Goal: Information Seeking & Learning: Check status

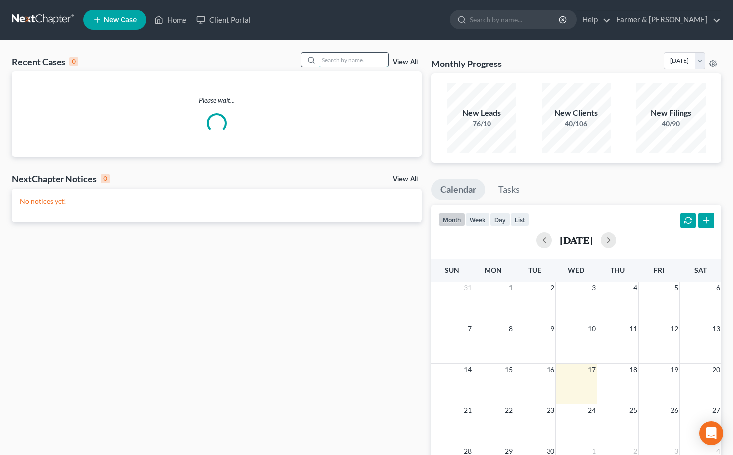
click at [352, 66] on input "search" at bounding box center [353, 60] width 69 height 14
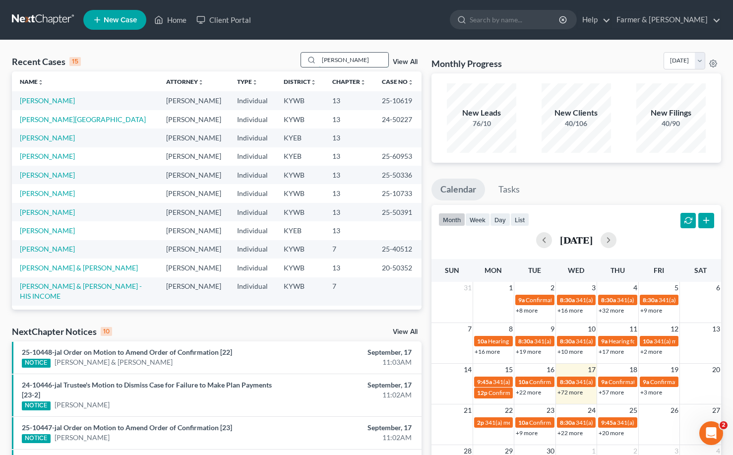
type input "tonda emerson"
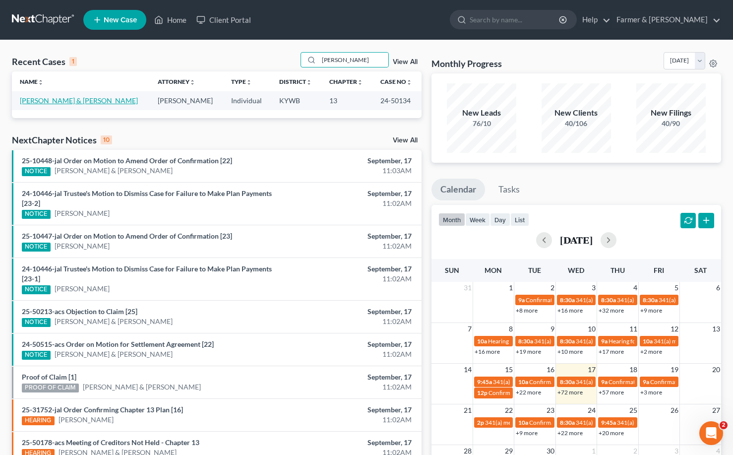
click at [83, 100] on link "Emerson, Tonda & Lawrence" at bounding box center [79, 100] width 118 height 8
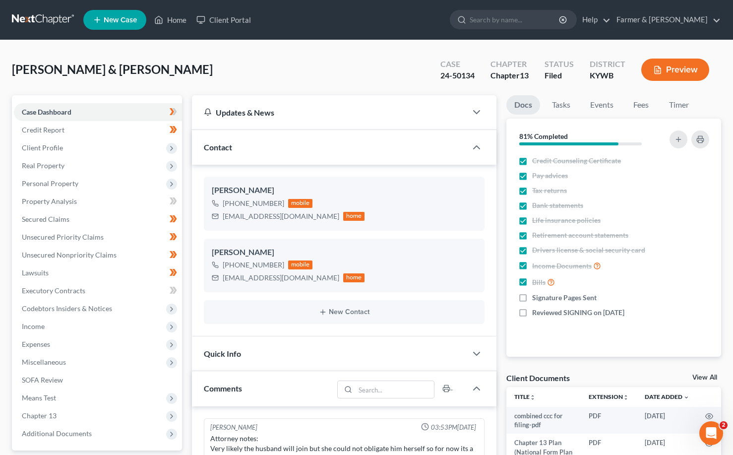
scroll to position [184, 0]
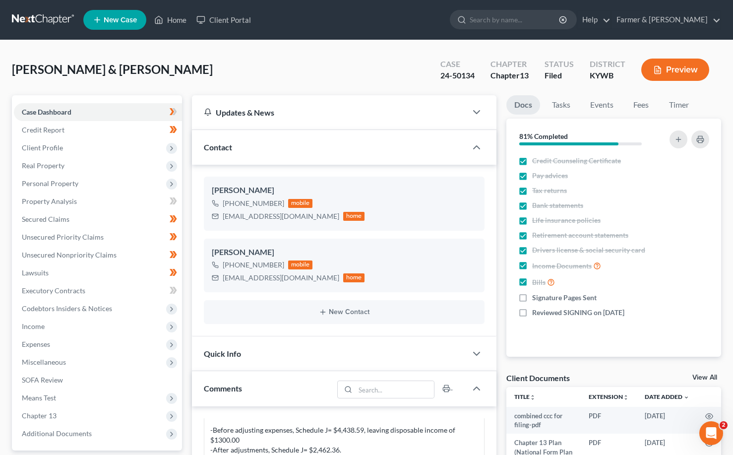
click at [47, 19] on link at bounding box center [44, 20] width 64 height 18
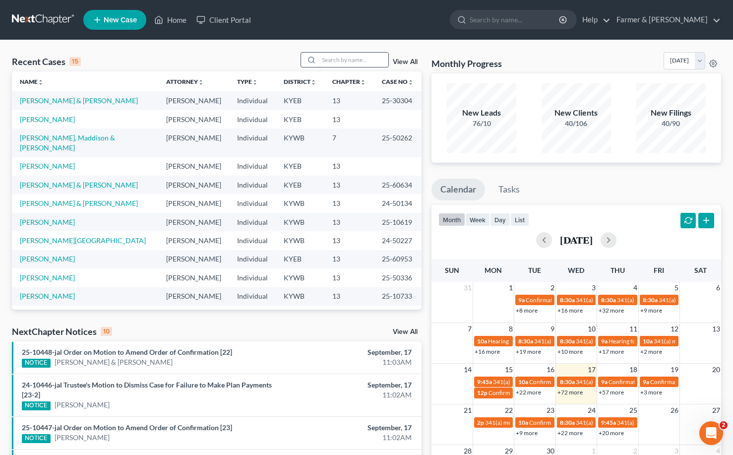
click at [340, 59] on input "search" at bounding box center [353, 60] width 69 height 14
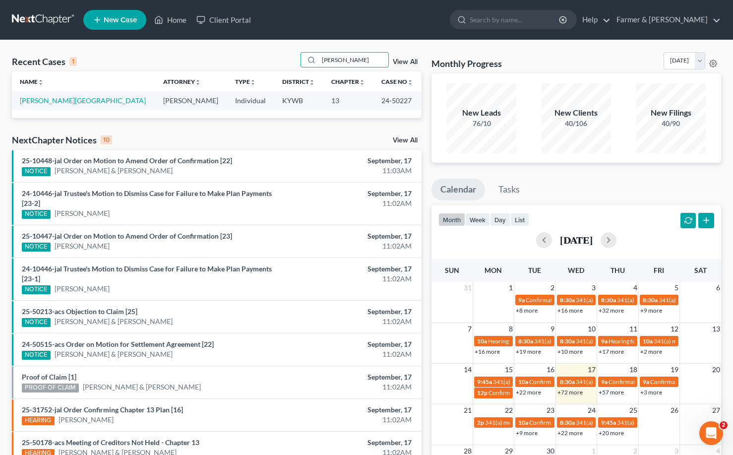
drag, startPoint x: 369, startPoint y: 59, endPoint x: 294, endPoint y: 47, distance: 76.3
click at [290, 49] on div "Recent Cases 1 brittany ringstaff View All Name unfold_more expand_more expand_…" at bounding box center [366, 297] width 733 height 515
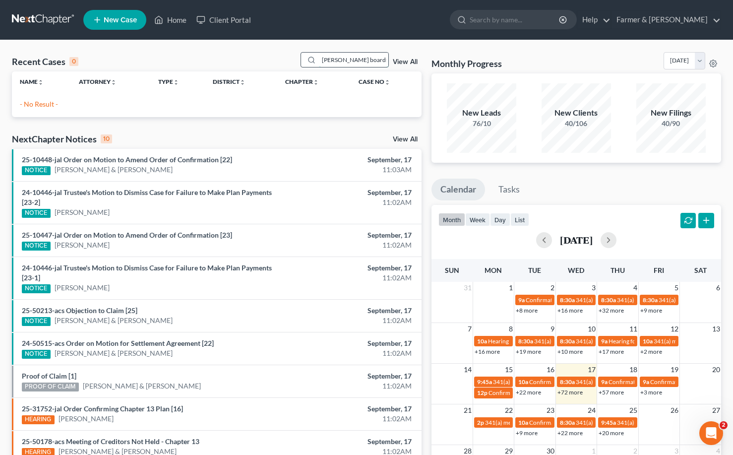
click at [331, 61] on input "doan boards" at bounding box center [353, 60] width 69 height 14
drag, startPoint x: 365, startPoint y: 63, endPoint x: 275, endPoint y: 57, distance: 89.5
click at [271, 61] on div "Recent Cases 0 don boards View All" at bounding box center [217, 61] width 410 height 19
type input "n"
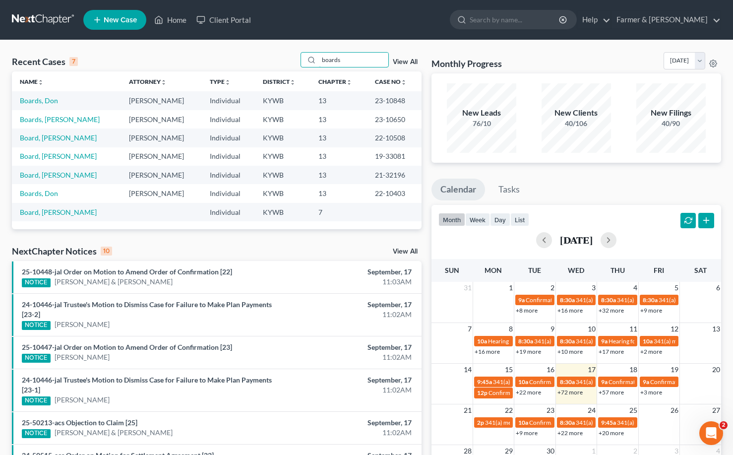
type input "boards"
click at [23, 99] on link "Boards, Don" at bounding box center [39, 100] width 38 height 8
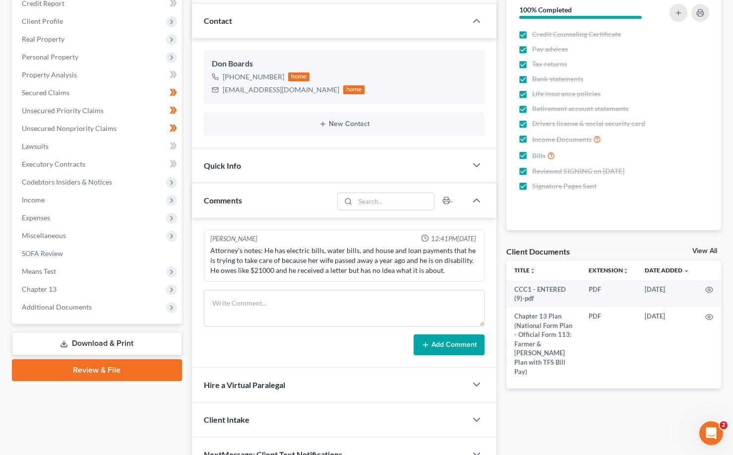
scroll to position [182, 0]
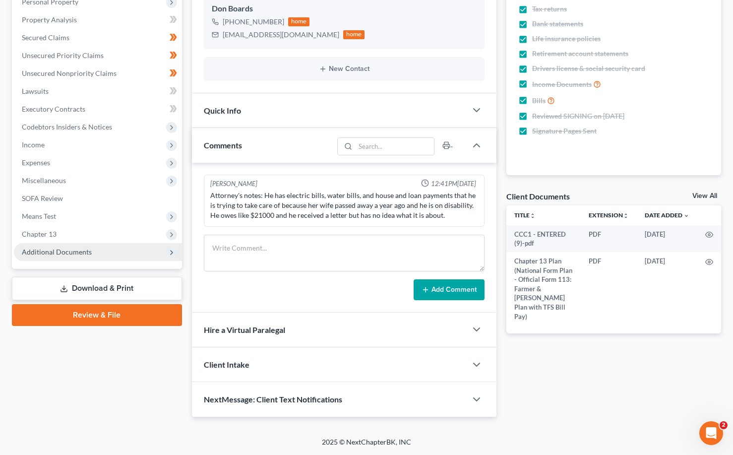
drag, startPoint x: 43, startPoint y: 248, endPoint x: 45, endPoint y: 254, distance: 6.3
click at [43, 248] on span "Additional Documents" at bounding box center [57, 252] width 70 height 8
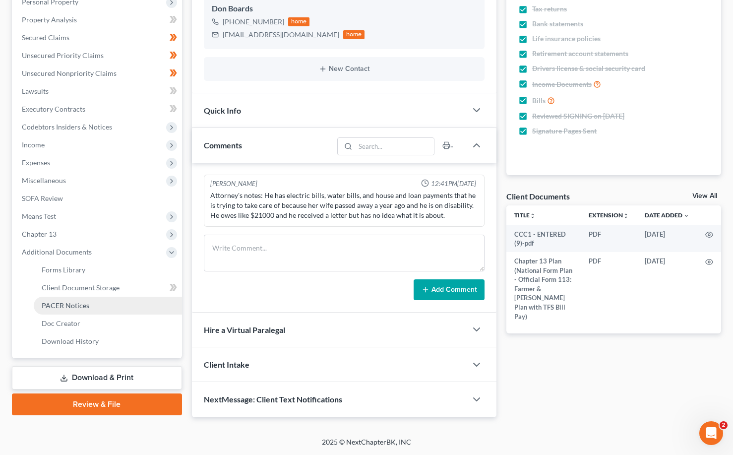
click at [76, 305] on span "PACER Notices" at bounding box center [66, 305] width 48 height 8
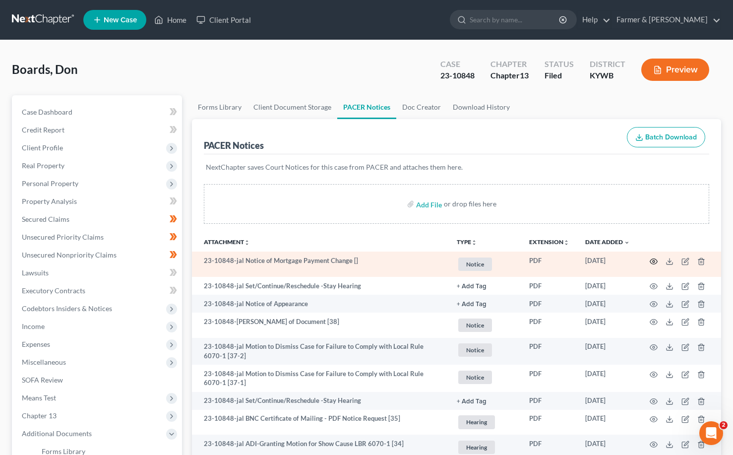
click at [654, 262] on circle "button" at bounding box center [654, 262] width 2 height 2
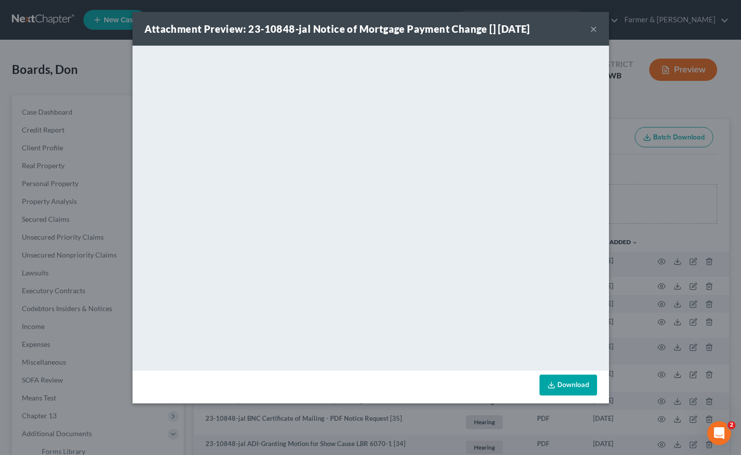
drag, startPoint x: 594, startPoint y: 29, endPoint x: 595, endPoint y: 48, distance: 18.4
click at [594, 29] on button "×" at bounding box center [593, 29] width 7 height 12
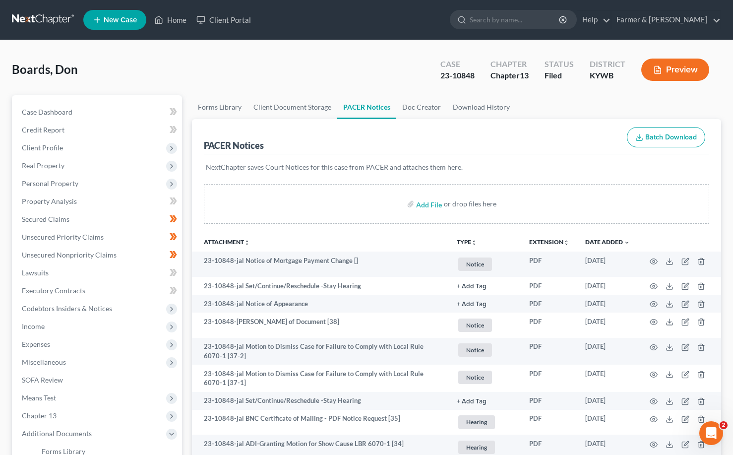
click at [33, 22] on link at bounding box center [44, 20] width 64 height 18
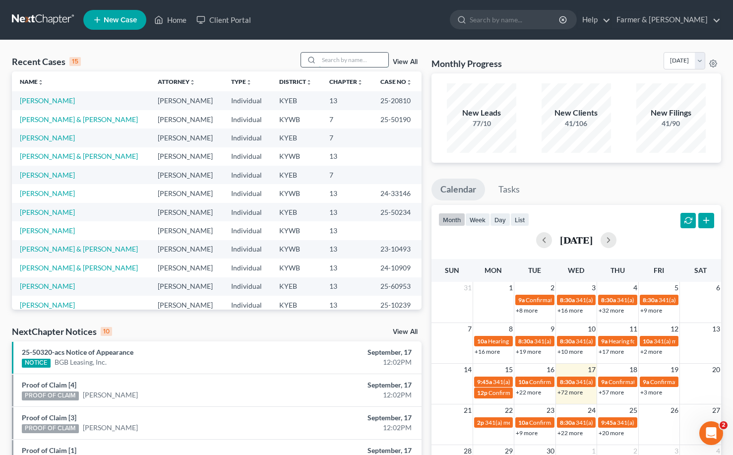
click at [337, 59] on input "search" at bounding box center [353, 60] width 69 height 14
type input "i"
type input "[PERSON_NAME]"
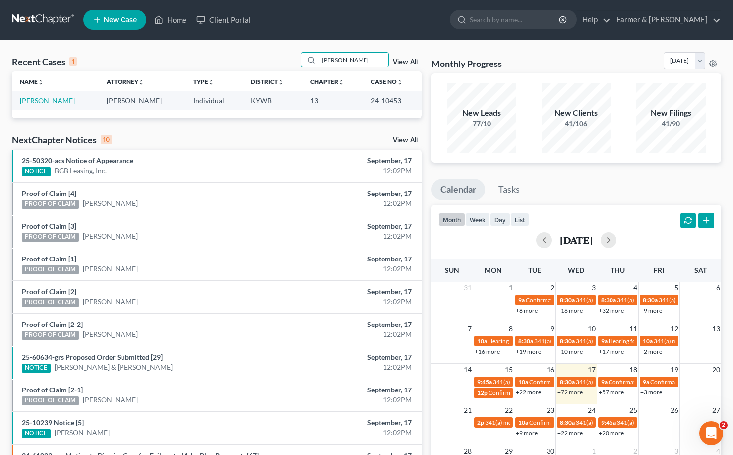
click at [41, 101] on link "[PERSON_NAME]" at bounding box center [47, 100] width 55 height 8
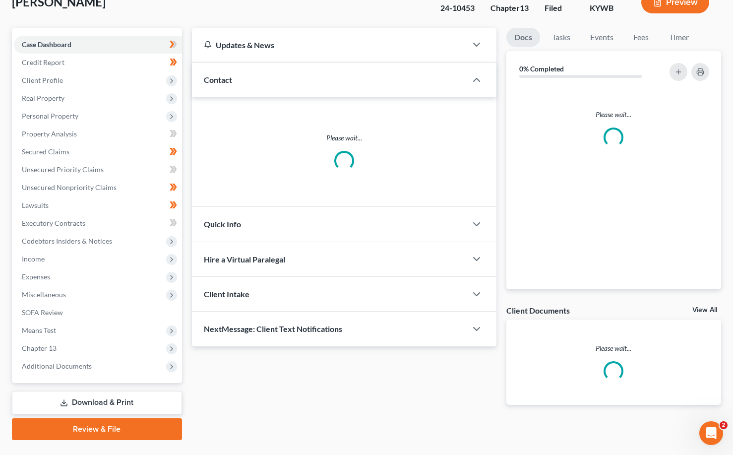
scroll to position [90, 0]
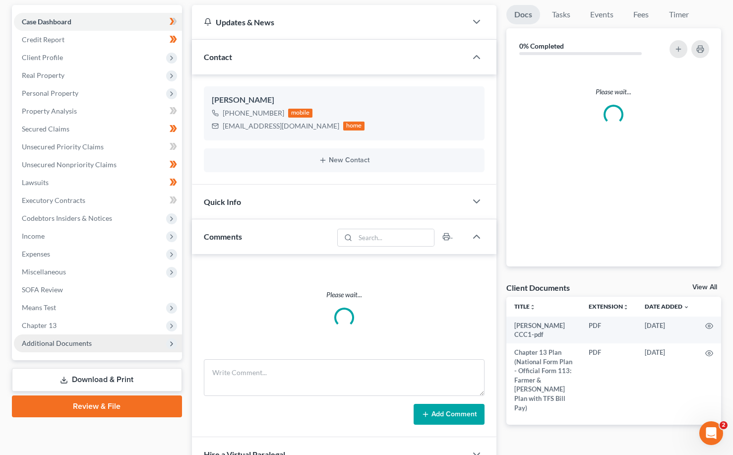
click at [52, 343] on span "Additional Documents" at bounding box center [57, 343] width 70 height 8
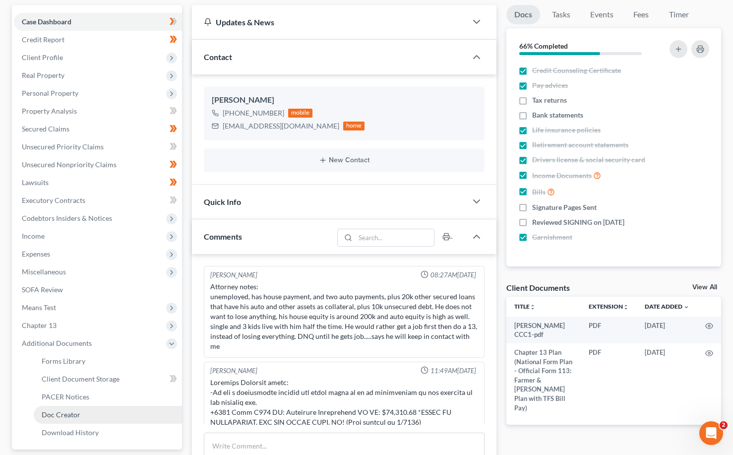
scroll to position [342, 0]
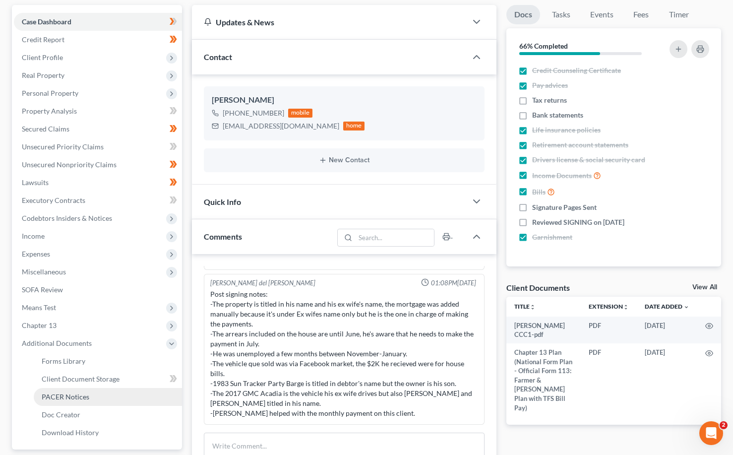
click at [69, 399] on span "PACER Notices" at bounding box center [66, 397] width 48 height 8
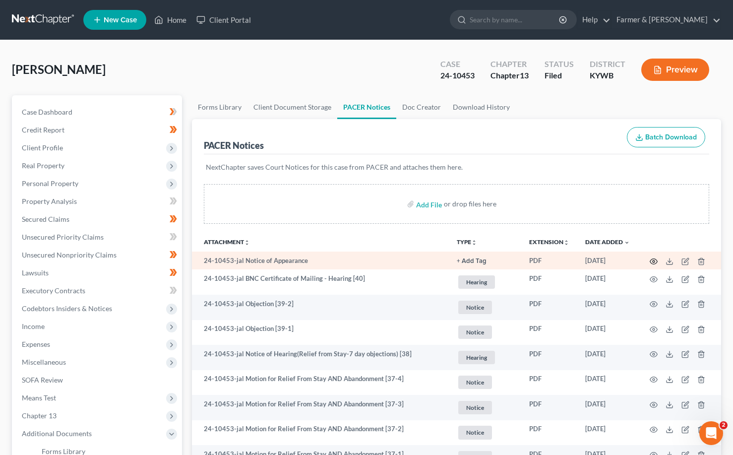
click at [654, 263] on icon "button" at bounding box center [654, 262] width 8 height 8
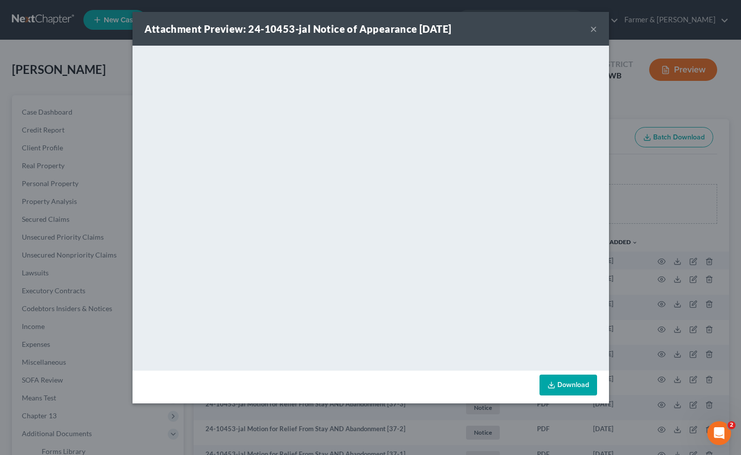
drag, startPoint x: 594, startPoint y: 29, endPoint x: 697, endPoint y: 83, distance: 116.3
click at [594, 29] on button "×" at bounding box center [593, 29] width 7 height 12
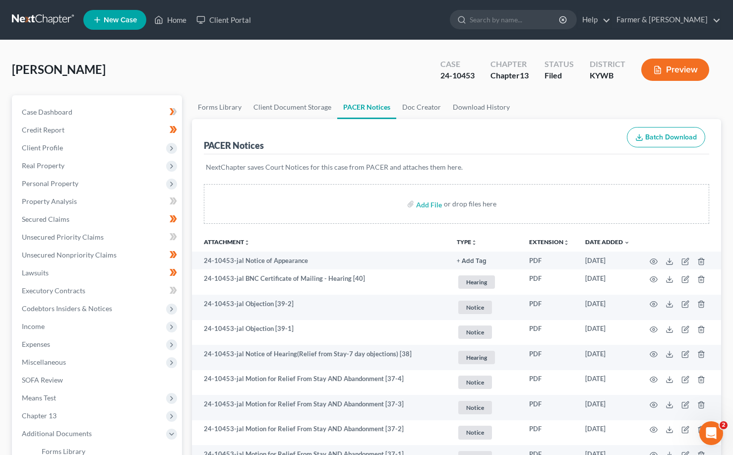
click at [35, 23] on link at bounding box center [44, 20] width 64 height 18
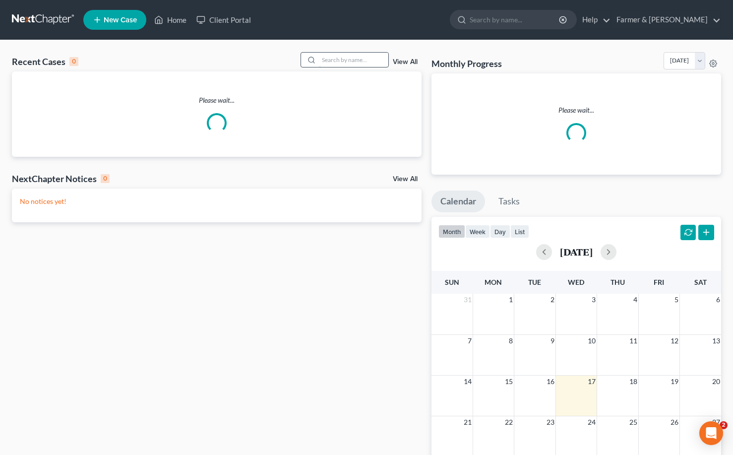
click at [341, 57] on input "search" at bounding box center [353, 60] width 69 height 14
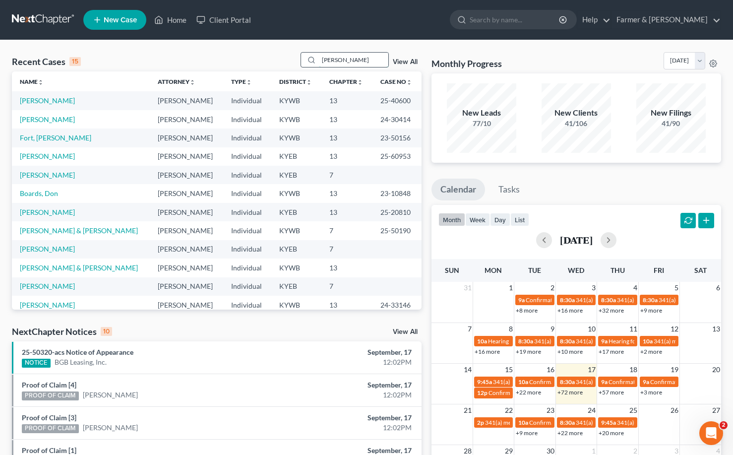
type input "[PERSON_NAME]"
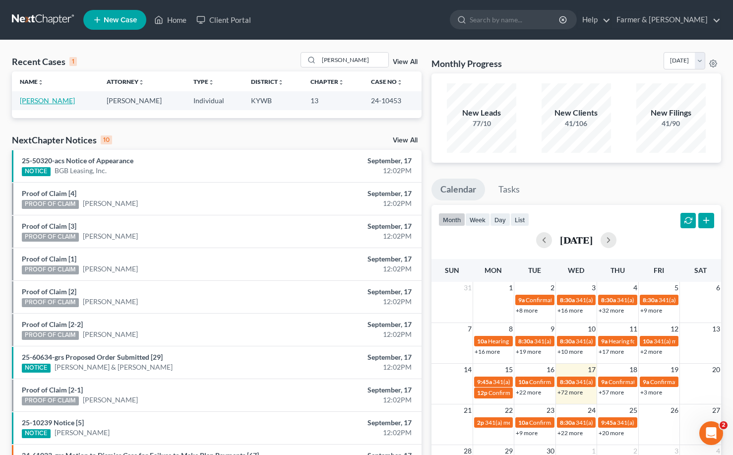
click at [53, 102] on link "[PERSON_NAME]" at bounding box center [47, 100] width 55 height 8
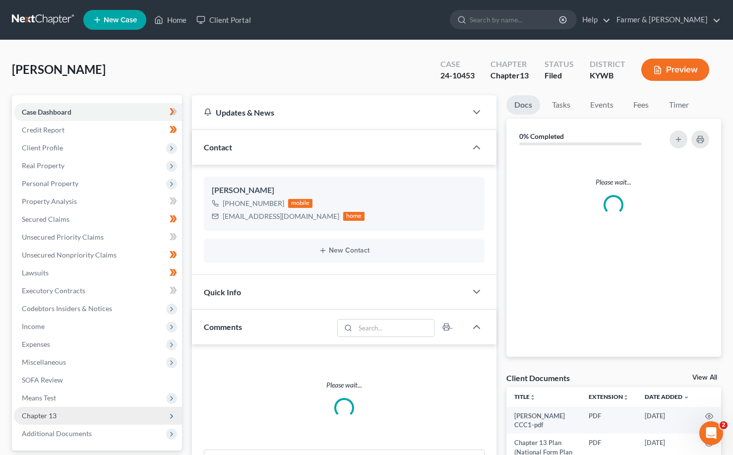
scroll to position [215, 0]
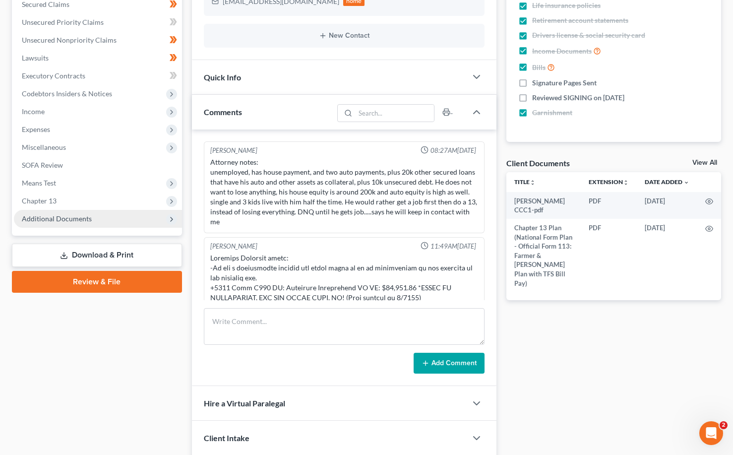
click at [41, 221] on span "Additional Documents" at bounding box center [57, 218] width 70 height 8
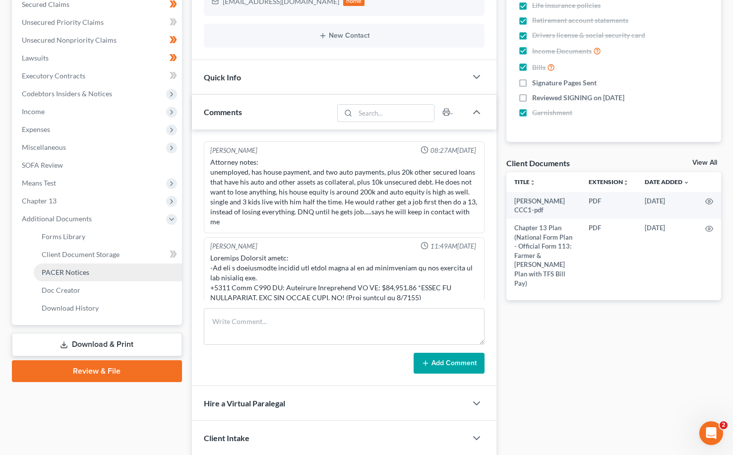
scroll to position [342, 0]
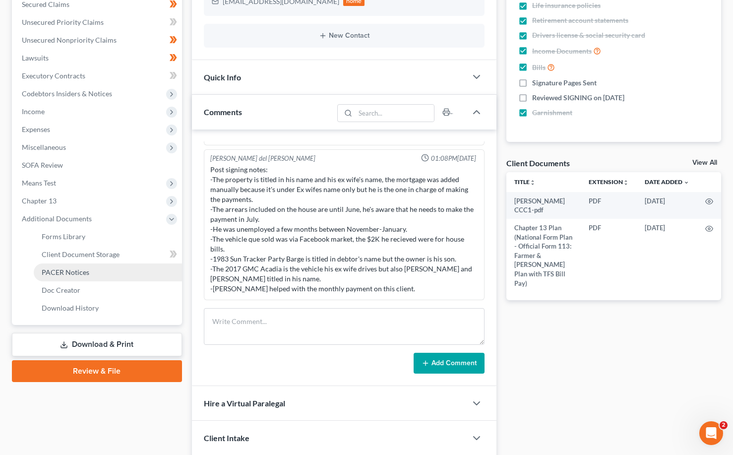
click at [76, 271] on span "PACER Notices" at bounding box center [66, 272] width 48 height 8
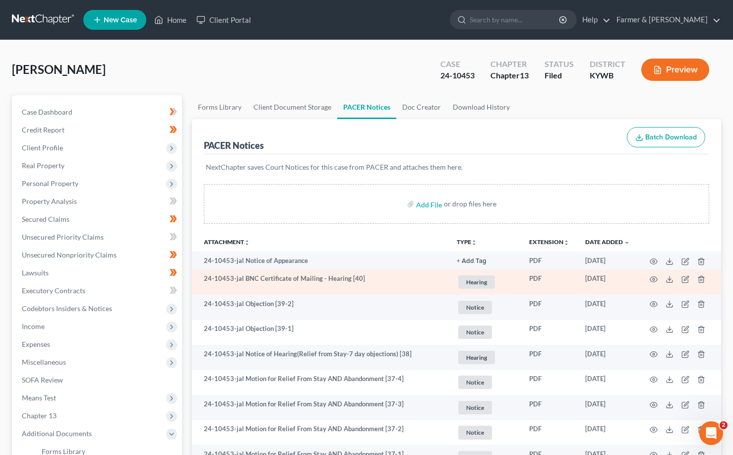
scroll to position [347, 0]
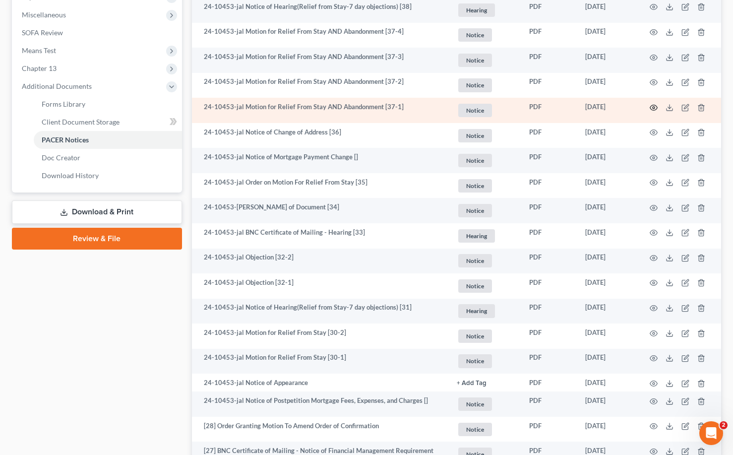
click at [652, 106] on icon "button" at bounding box center [654, 107] width 7 height 5
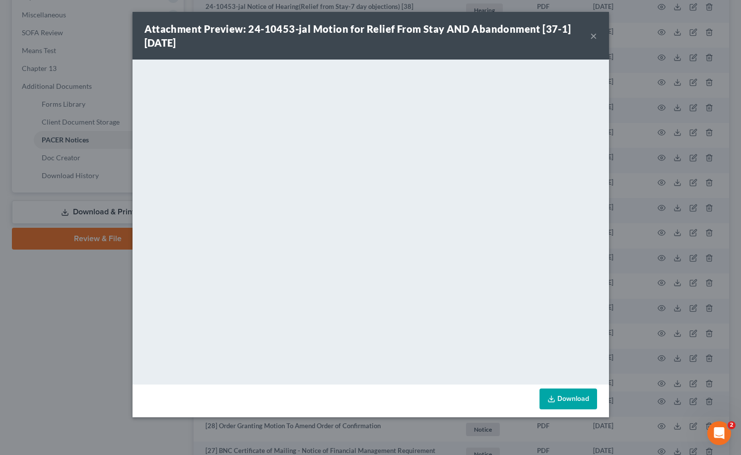
click at [593, 35] on button "×" at bounding box center [593, 36] width 7 height 12
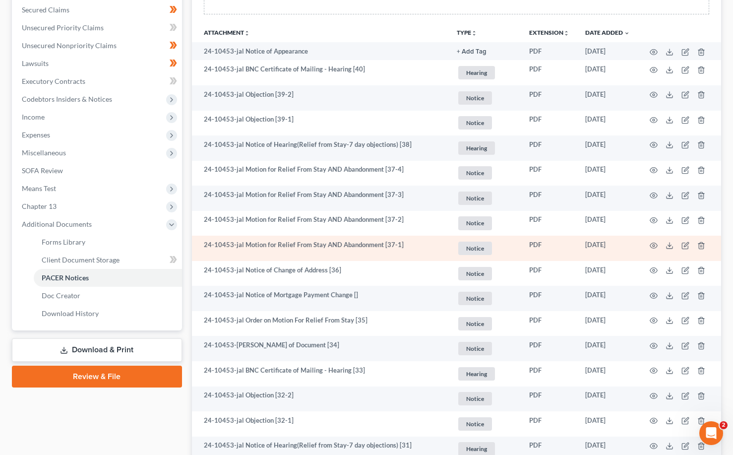
scroll to position [198, 0]
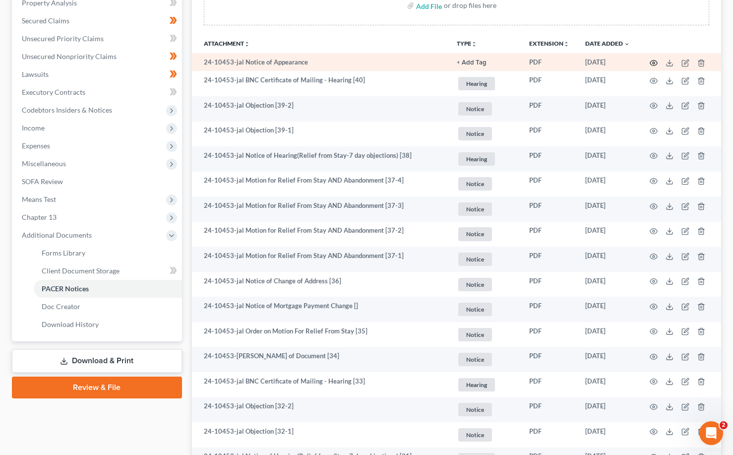
click at [651, 62] on icon "button" at bounding box center [654, 62] width 7 height 5
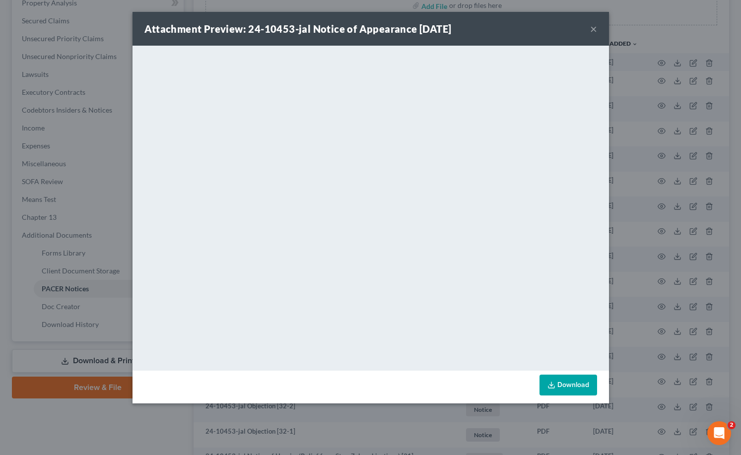
click at [591, 28] on button "×" at bounding box center [593, 29] width 7 height 12
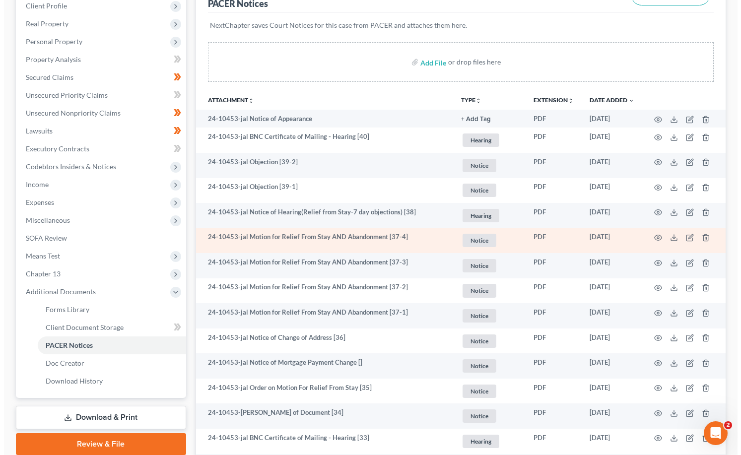
scroll to position [99, 0]
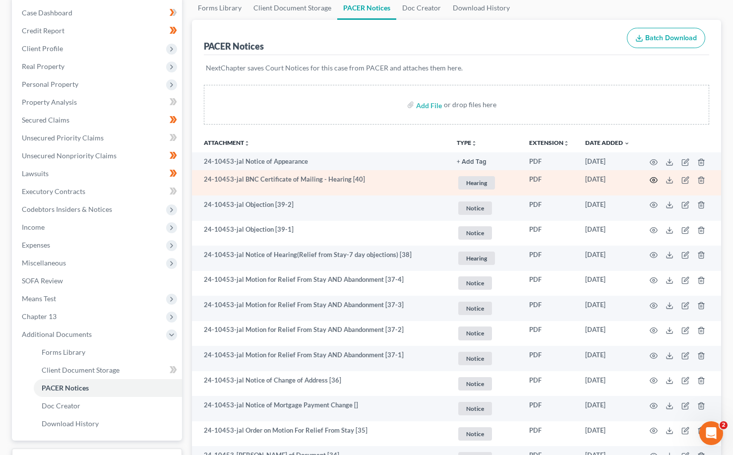
click at [652, 182] on icon "button" at bounding box center [654, 179] width 7 height 5
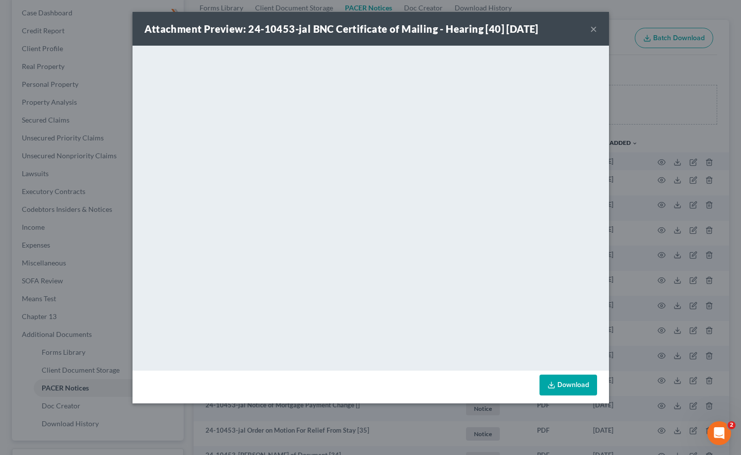
click at [594, 28] on button "×" at bounding box center [593, 29] width 7 height 12
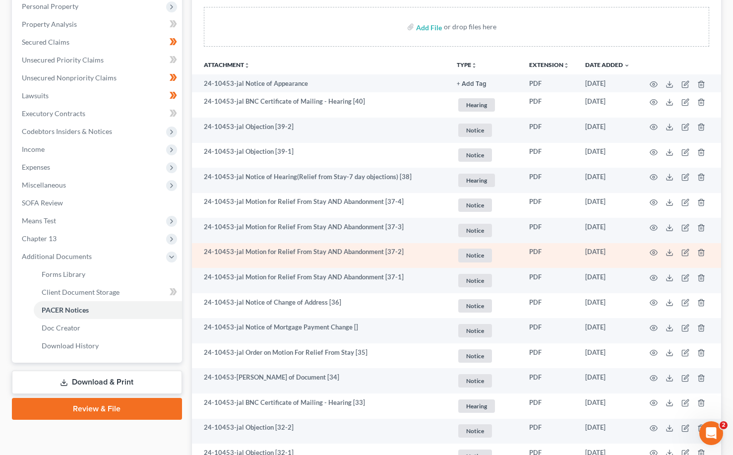
scroll to position [198, 0]
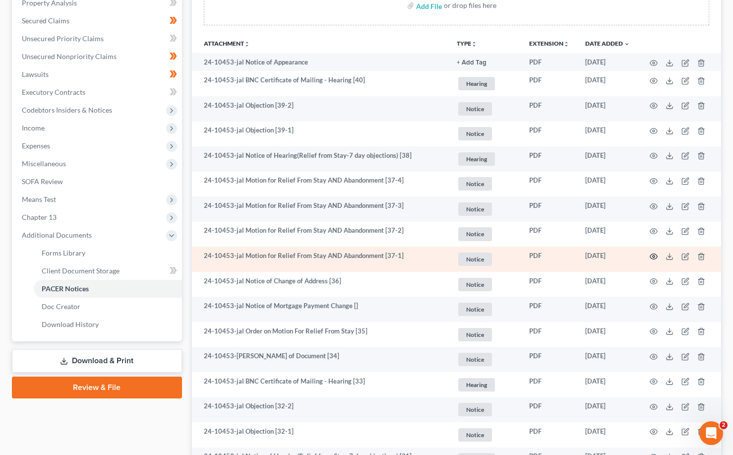
click at [656, 258] on icon "button" at bounding box center [654, 256] width 7 height 5
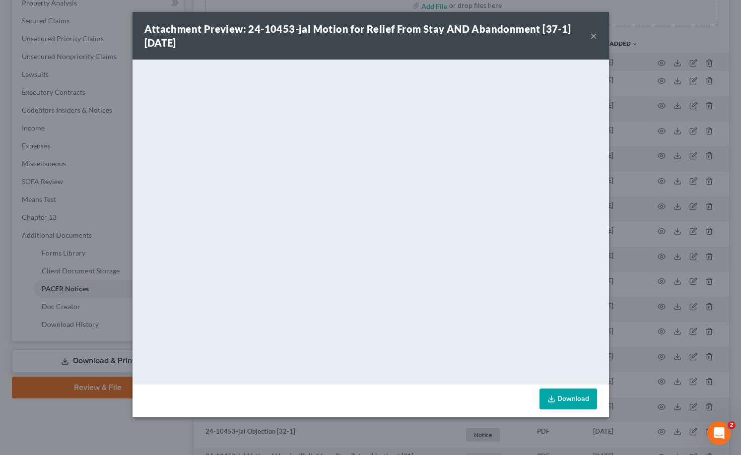
click at [592, 33] on button "×" at bounding box center [593, 36] width 7 height 12
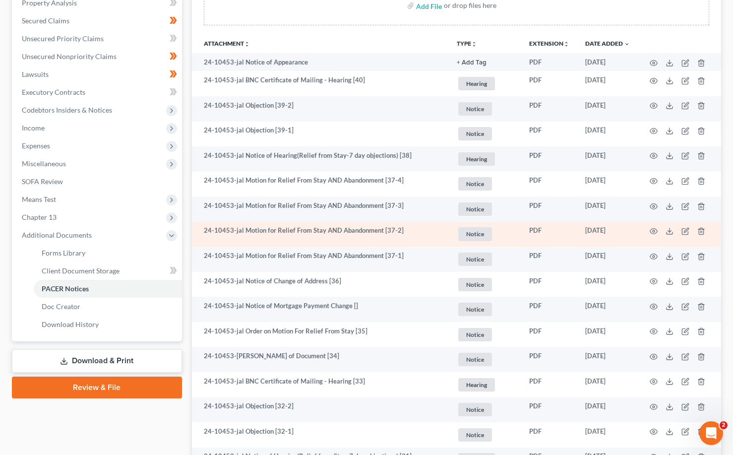
scroll to position [149, 0]
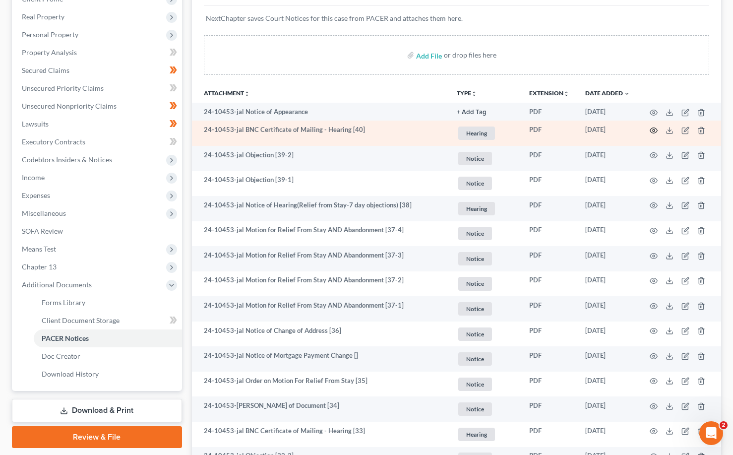
click at [653, 131] on circle "button" at bounding box center [654, 131] width 2 height 2
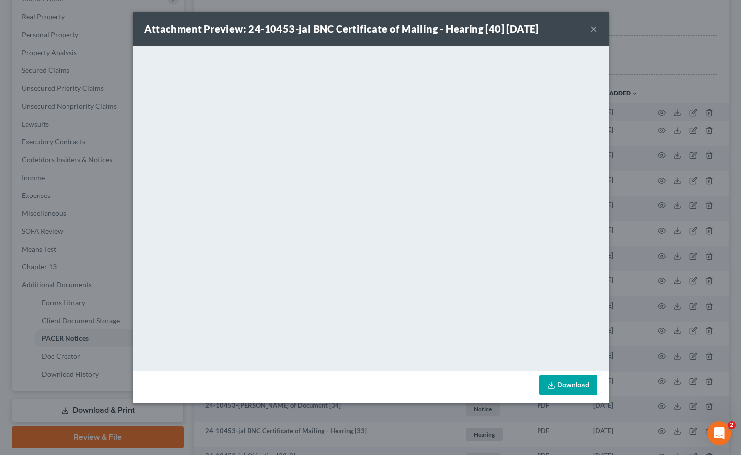
click at [594, 30] on button "×" at bounding box center [593, 29] width 7 height 12
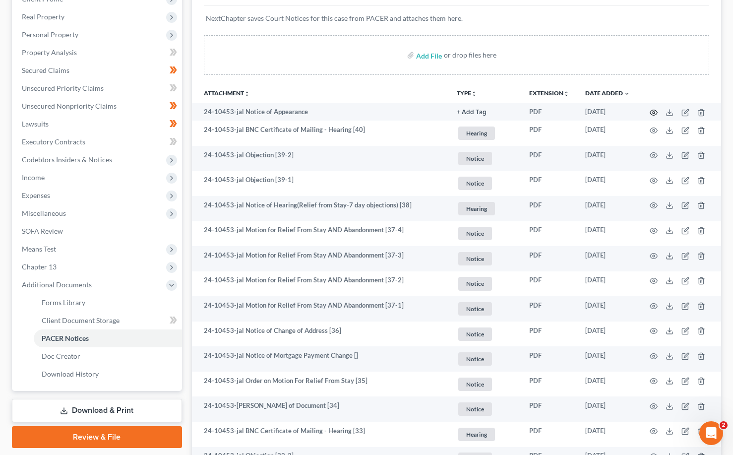
click at [654, 112] on icon "button" at bounding box center [654, 113] width 8 height 8
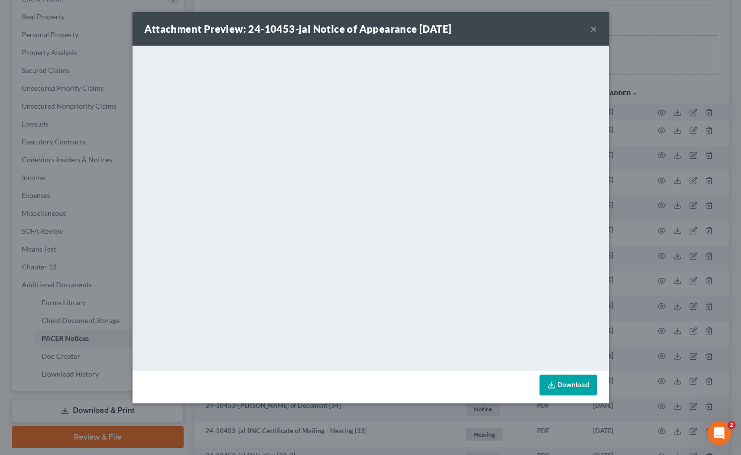
click at [593, 25] on button "×" at bounding box center [593, 29] width 7 height 12
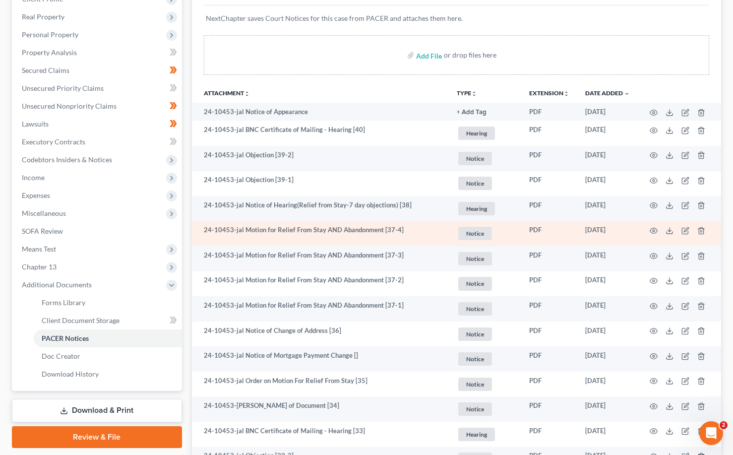
scroll to position [0, 0]
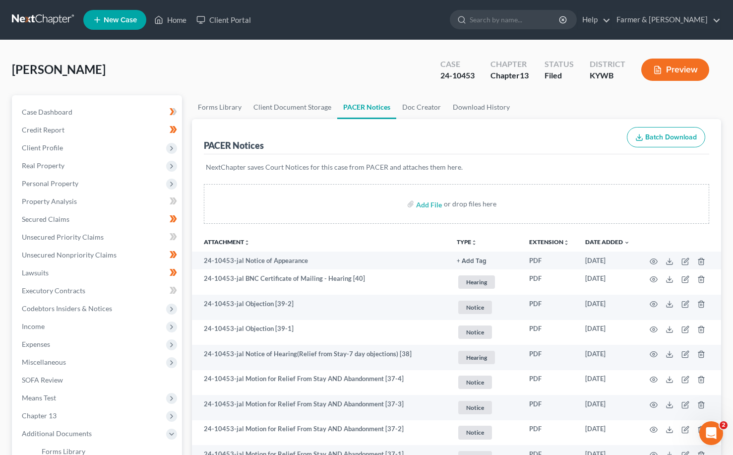
click at [48, 17] on link at bounding box center [44, 20] width 64 height 18
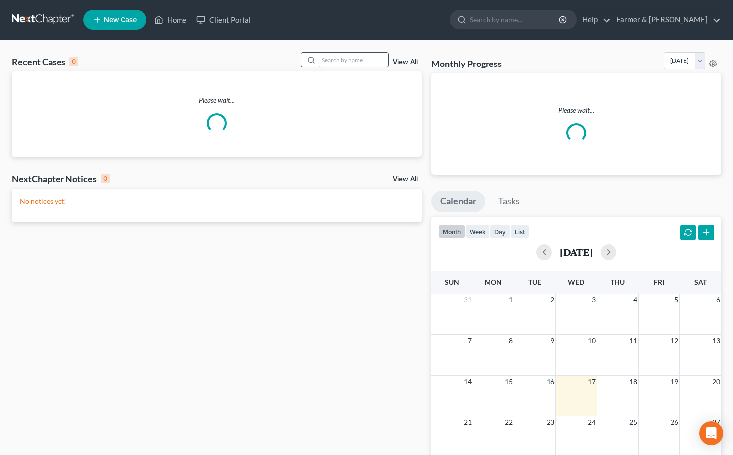
click at [344, 61] on input "search" at bounding box center [353, 60] width 69 height 14
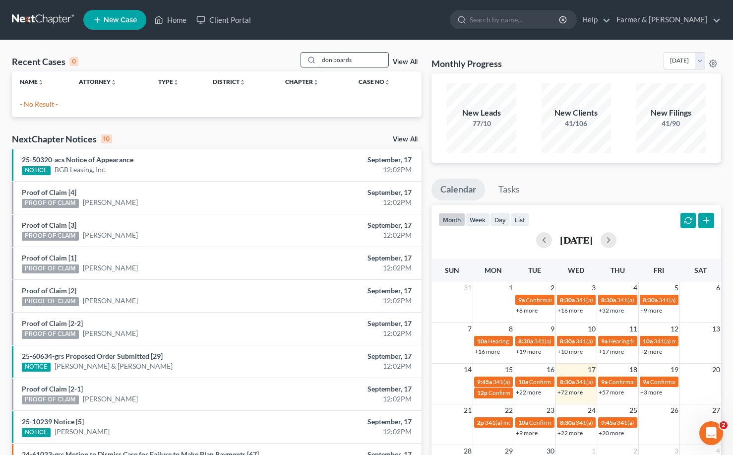
click at [335, 61] on input "don boards" at bounding box center [353, 60] width 69 height 14
type input "boards"
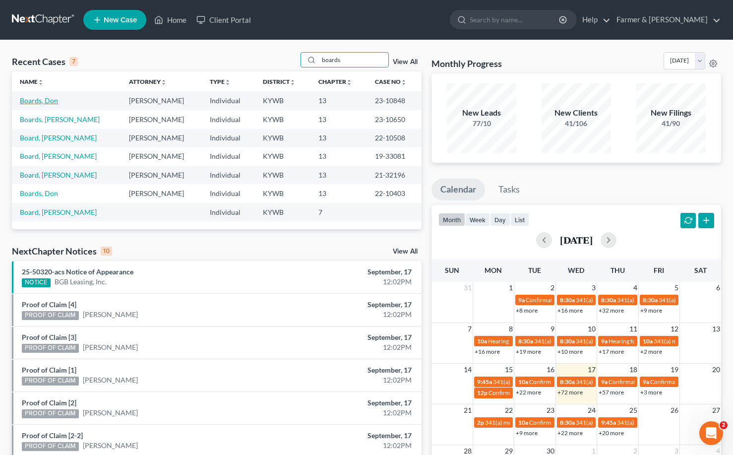
click at [43, 102] on link "Boards, Don" at bounding box center [39, 100] width 38 height 8
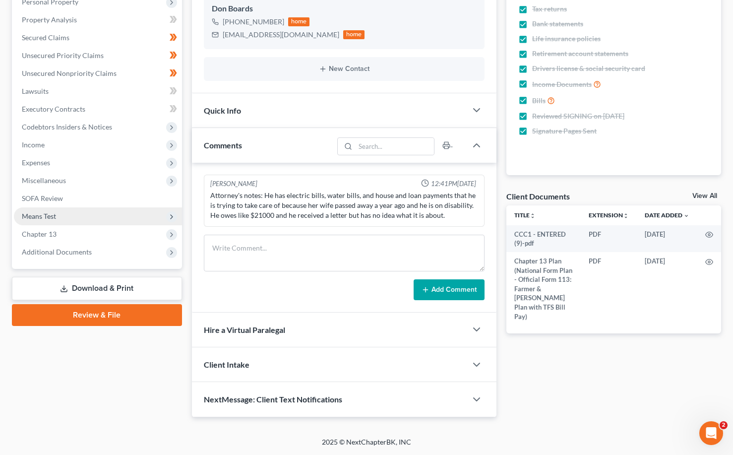
scroll to position [182, 0]
click at [43, 257] on span "Additional Documents" at bounding box center [98, 252] width 168 height 18
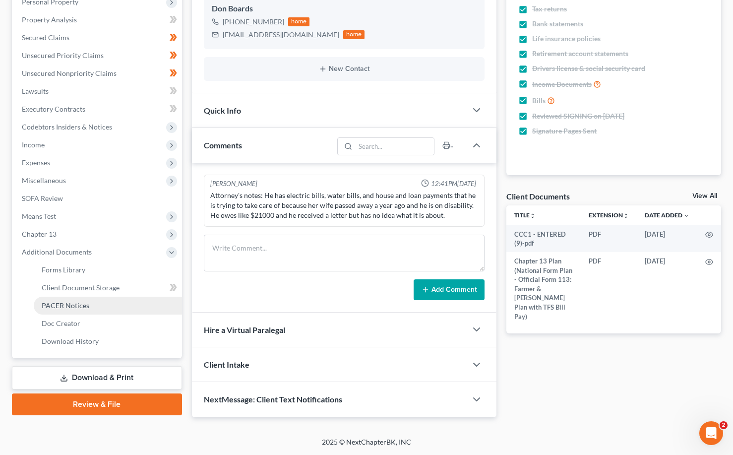
click at [61, 304] on span "PACER Notices" at bounding box center [66, 305] width 48 height 8
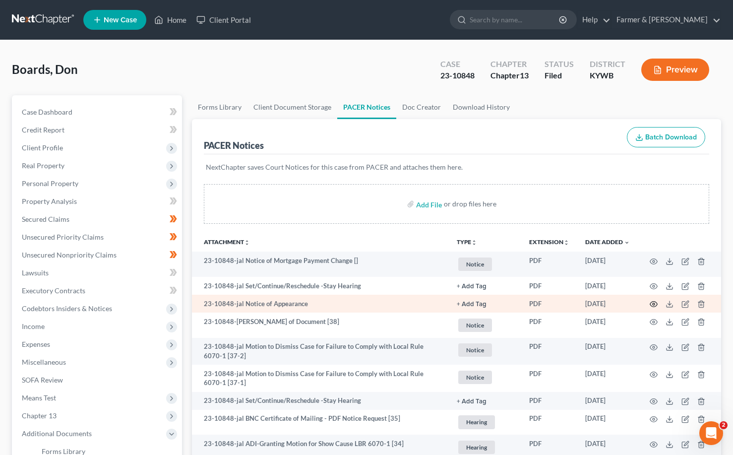
click at [653, 305] on circle "button" at bounding box center [654, 304] width 2 height 2
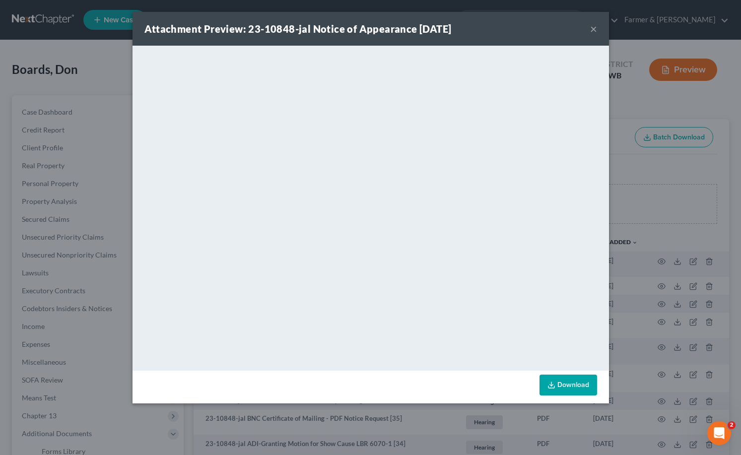
click at [596, 25] on button "×" at bounding box center [593, 29] width 7 height 12
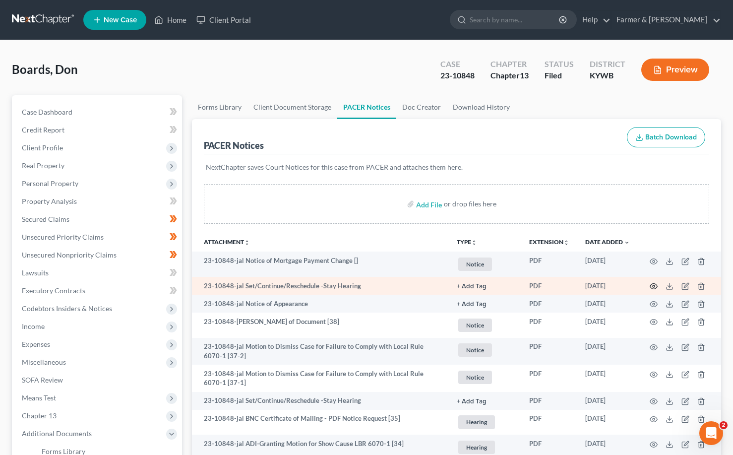
click at [656, 286] on icon "button" at bounding box center [654, 286] width 8 height 8
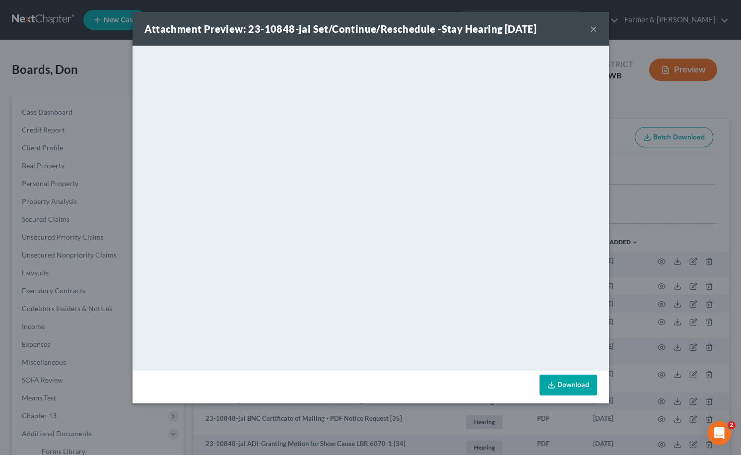
click at [592, 32] on button "×" at bounding box center [593, 29] width 7 height 12
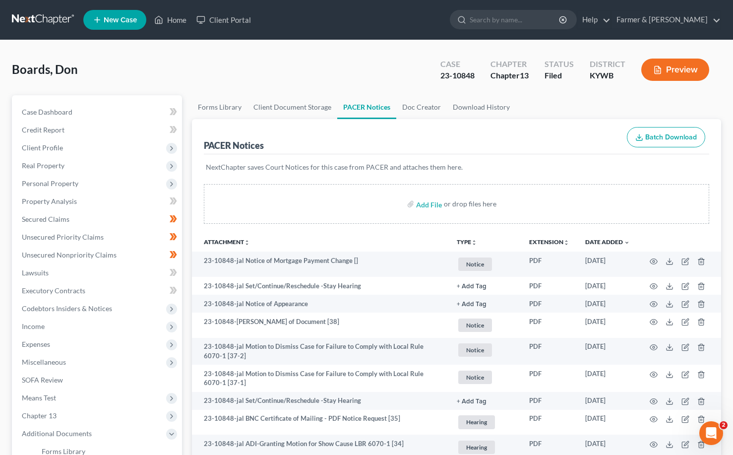
click at [32, 22] on link at bounding box center [44, 20] width 64 height 18
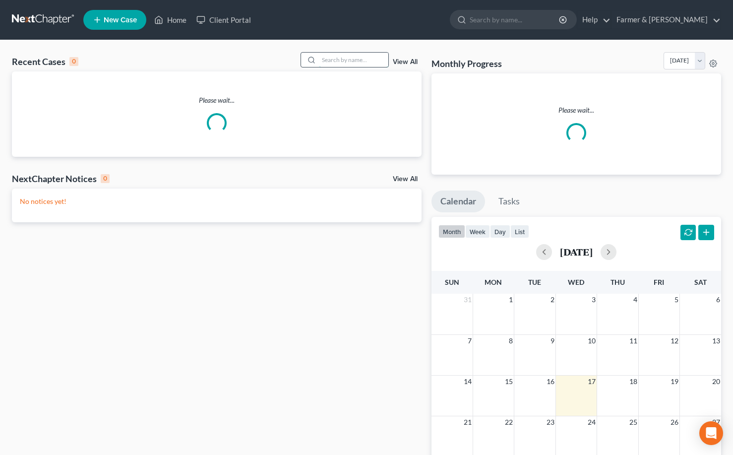
click at [348, 56] on input "search" at bounding box center [353, 60] width 69 height 14
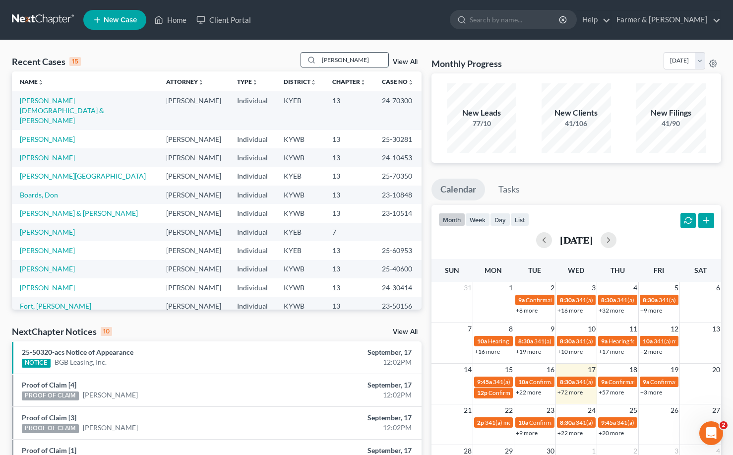
type input "[PERSON_NAME]"
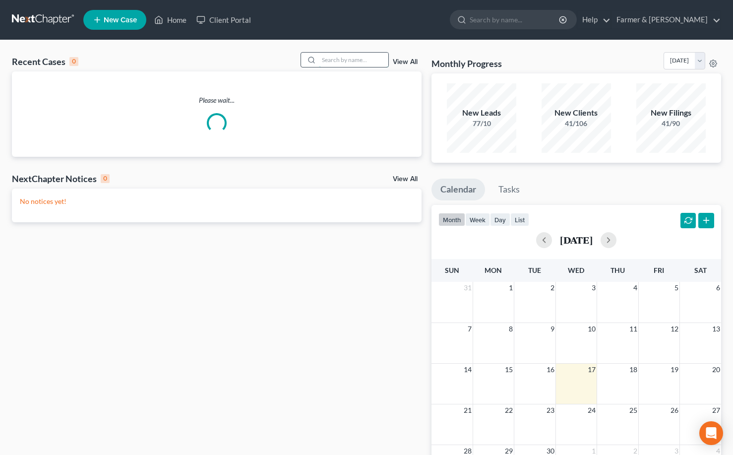
click at [344, 58] on input "search" at bounding box center [353, 60] width 69 height 14
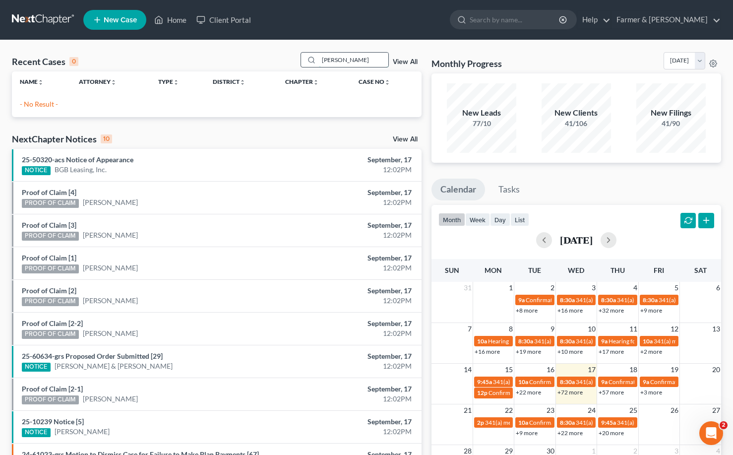
type input "lovella hicks"
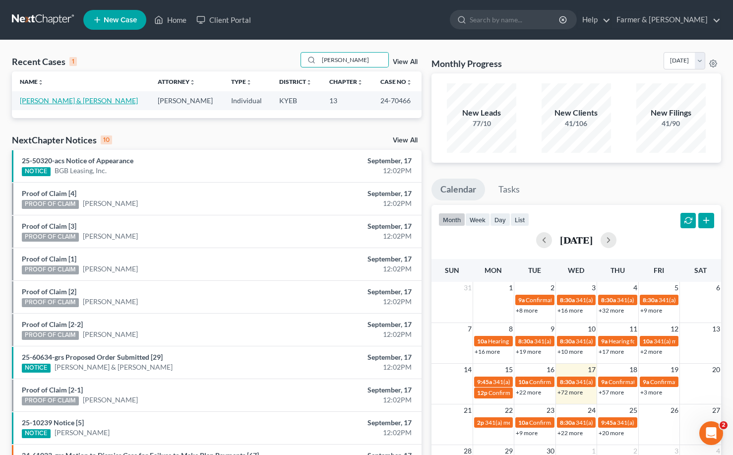
click at [59, 101] on link "[PERSON_NAME] & [PERSON_NAME]" at bounding box center [79, 100] width 118 height 8
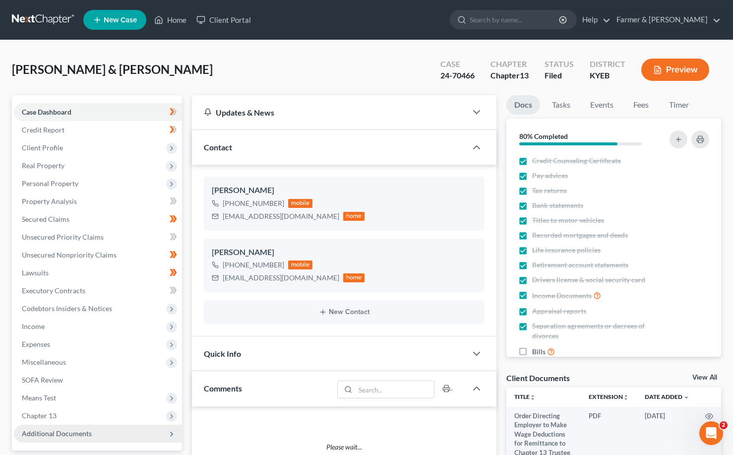
scroll to position [90, 0]
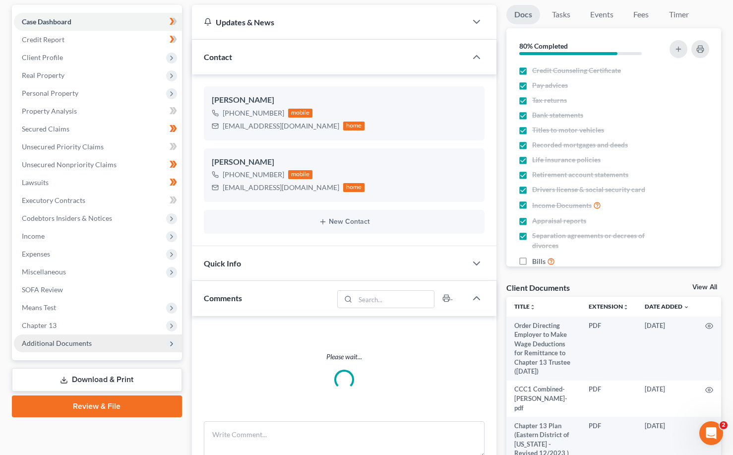
click at [76, 349] on span "Additional Documents" at bounding box center [98, 343] width 168 height 18
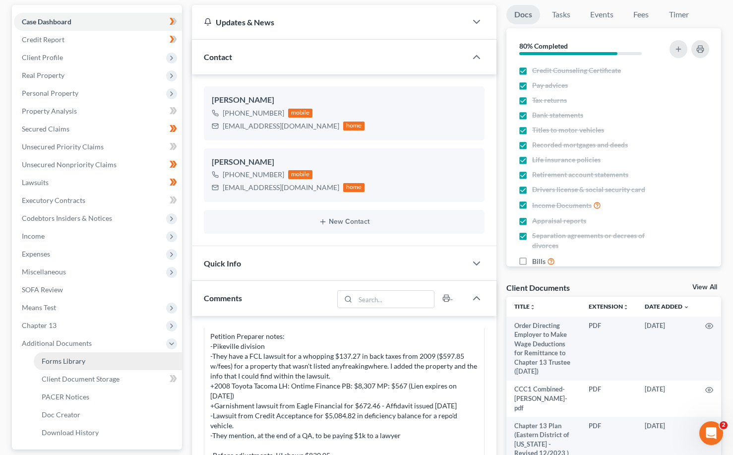
scroll to position [190, 0]
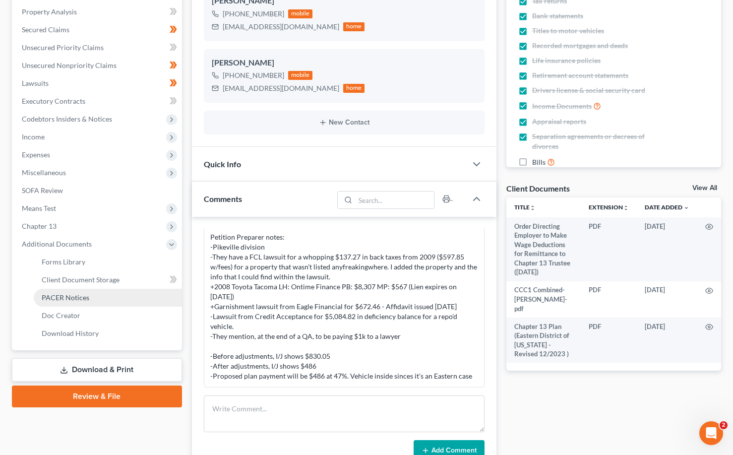
click at [79, 300] on span "PACER Notices" at bounding box center [66, 297] width 48 height 8
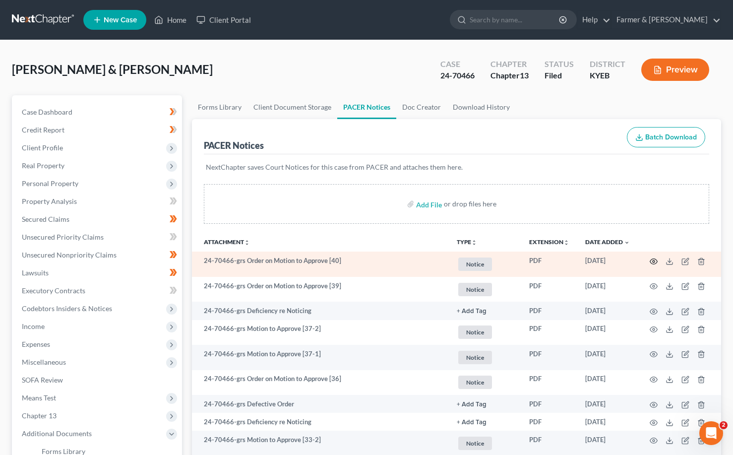
click at [654, 262] on icon "button" at bounding box center [654, 262] width 8 height 8
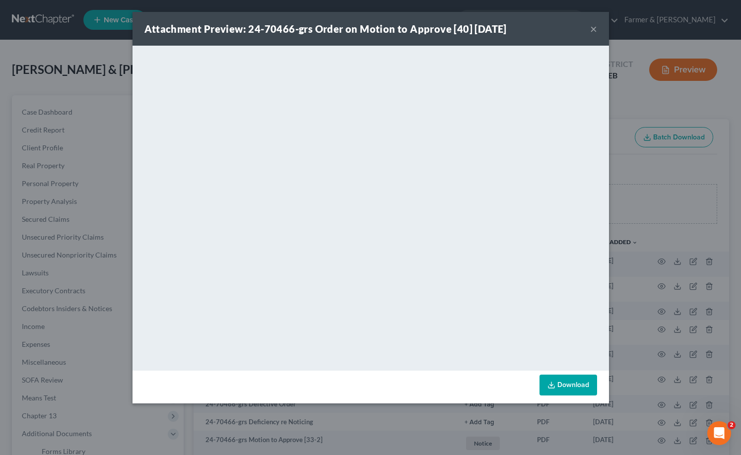
click at [593, 27] on button "×" at bounding box center [593, 29] width 7 height 12
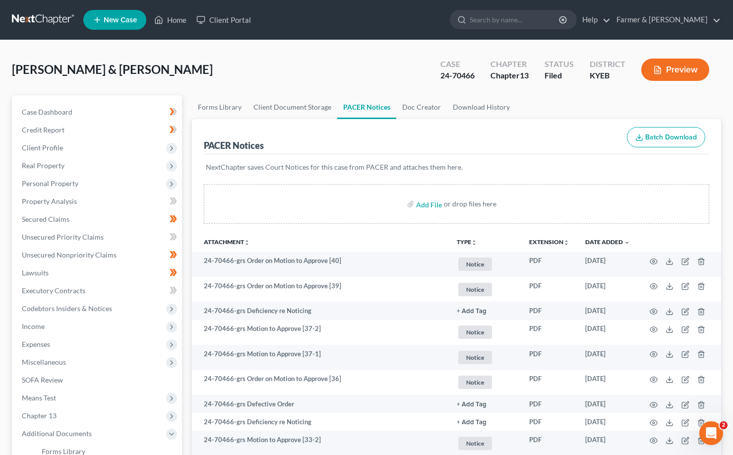
click at [21, 23] on link at bounding box center [44, 20] width 64 height 18
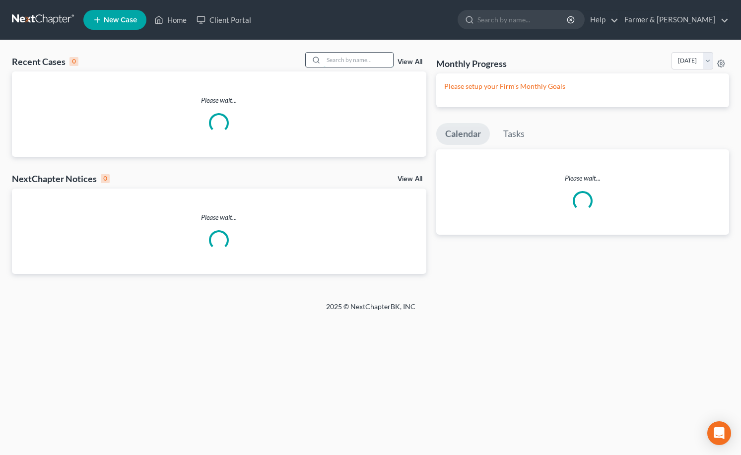
click at [356, 55] on input "search" at bounding box center [358, 60] width 69 height 14
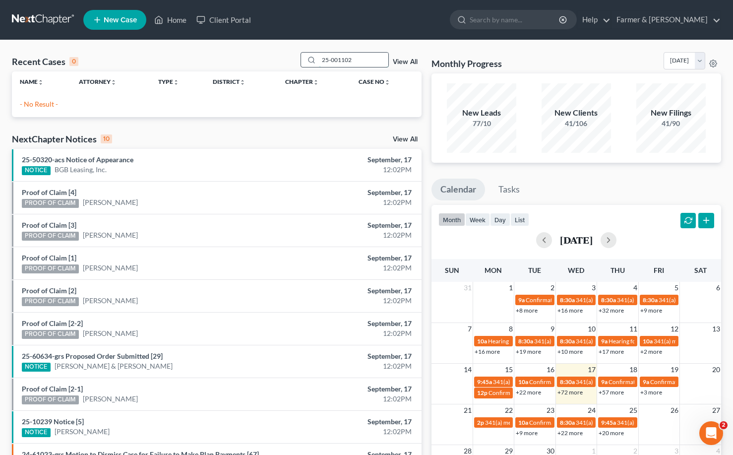
drag, startPoint x: 322, startPoint y: 60, endPoint x: 330, endPoint y: 55, distance: 10.5
click at [313, 59] on div "25-001102" at bounding box center [345, 59] width 88 height 15
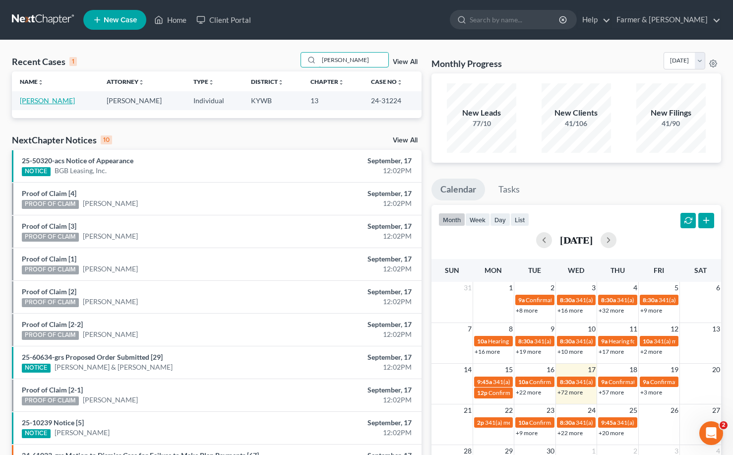
type input "[PERSON_NAME]"
click at [42, 103] on link "[PERSON_NAME]" at bounding box center [47, 100] width 55 height 8
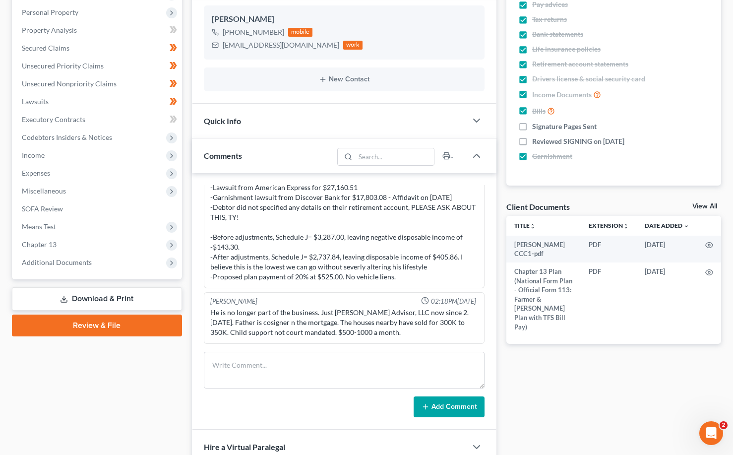
scroll to position [248, 0]
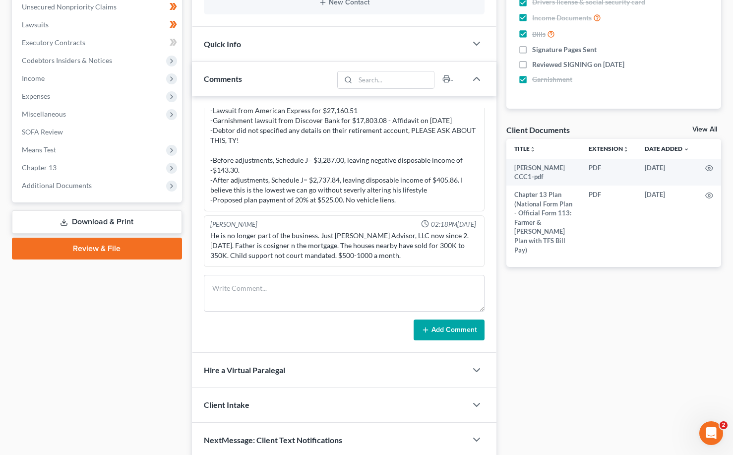
drag, startPoint x: 51, startPoint y: 182, endPoint x: 58, endPoint y: 198, distance: 18.2
click at [51, 182] on span "Additional Documents" at bounding box center [57, 185] width 70 height 8
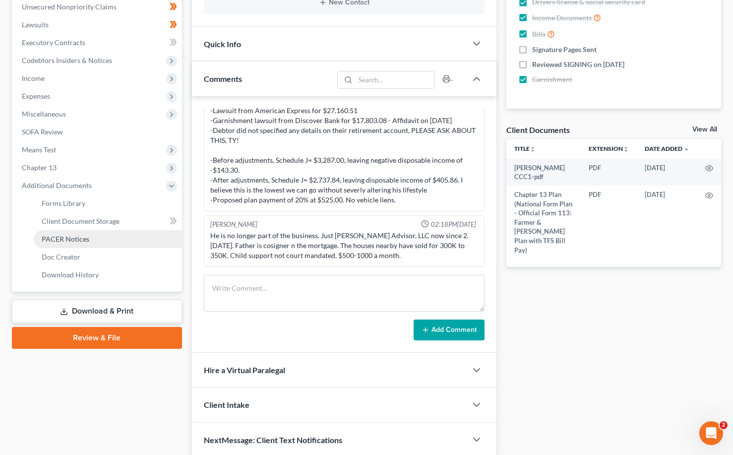
click at [72, 242] on span "PACER Notices" at bounding box center [66, 239] width 48 height 8
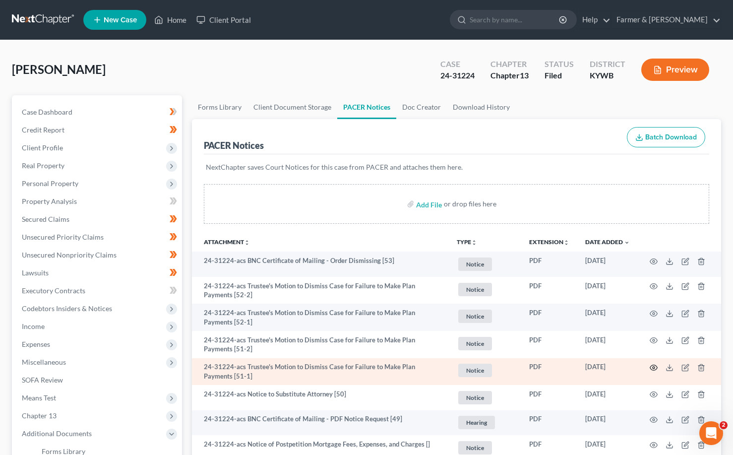
click at [653, 368] on circle "button" at bounding box center [654, 368] width 2 height 2
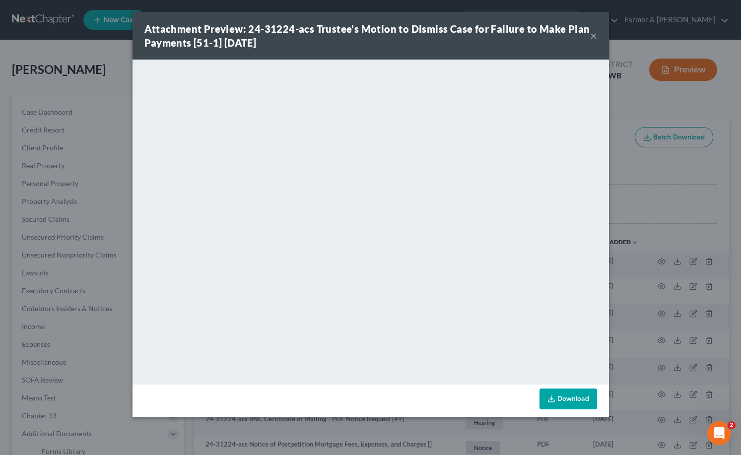
click at [592, 34] on button "×" at bounding box center [593, 36] width 7 height 12
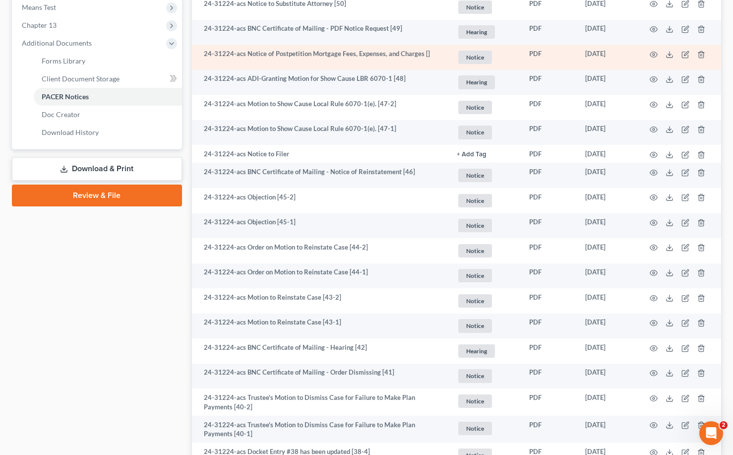
scroll to position [397, 0]
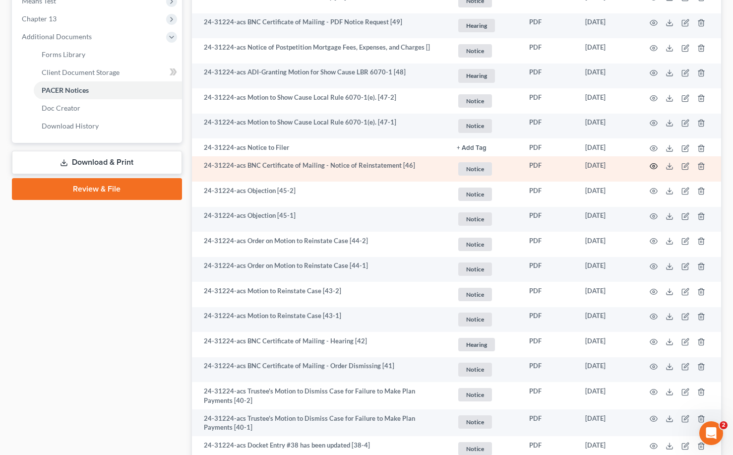
click at [655, 167] on icon "button" at bounding box center [654, 166] width 8 height 8
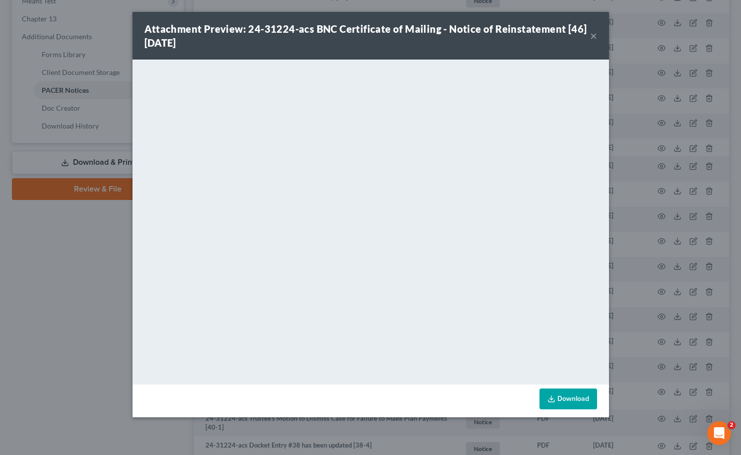
click at [594, 34] on button "×" at bounding box center [593, 36] width 7 height 12
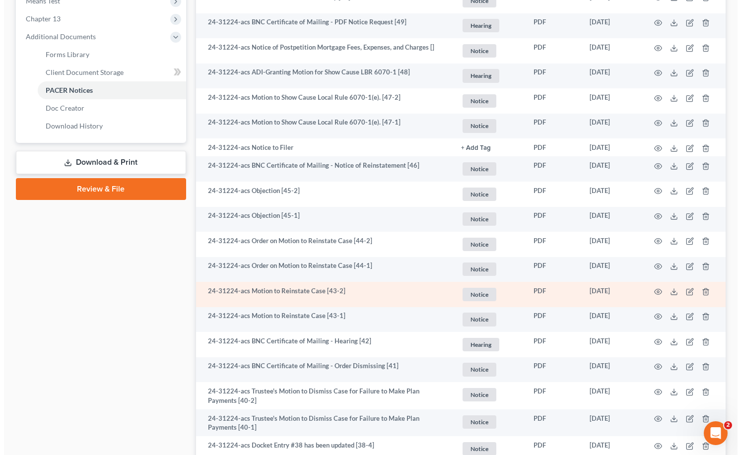
scroll to position [298, 0]
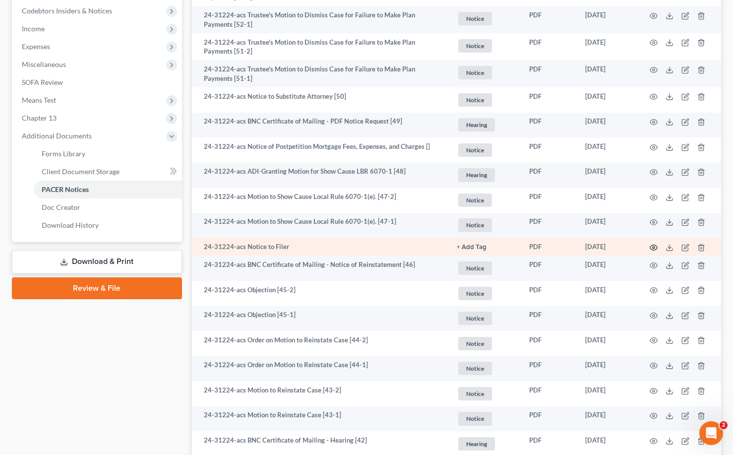
click at [652, 245] on icon "button" at bounding box center [654, 247] width 7 height 5
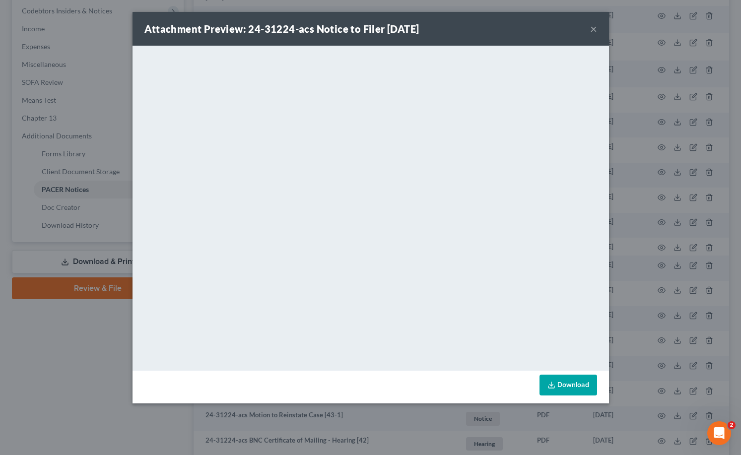
click at [594, 26] on button "×" at bounding box center [593, 29] width 7 height 12
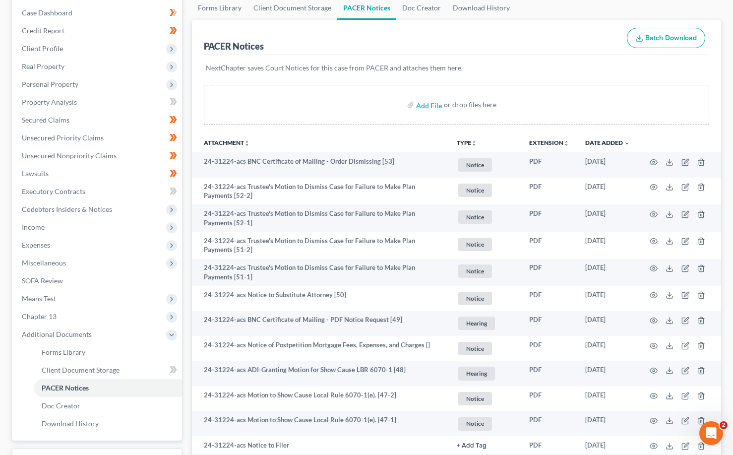
scroll to position [0, 0]
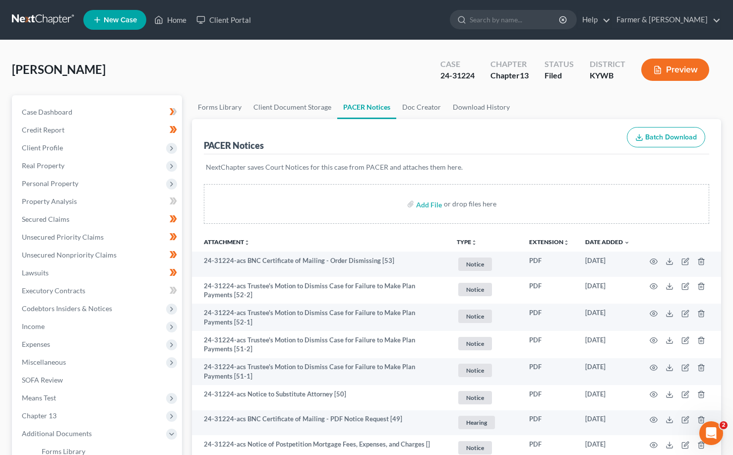
click at [39, 14] on link at bounding box center [44, 20] width 64 height 18
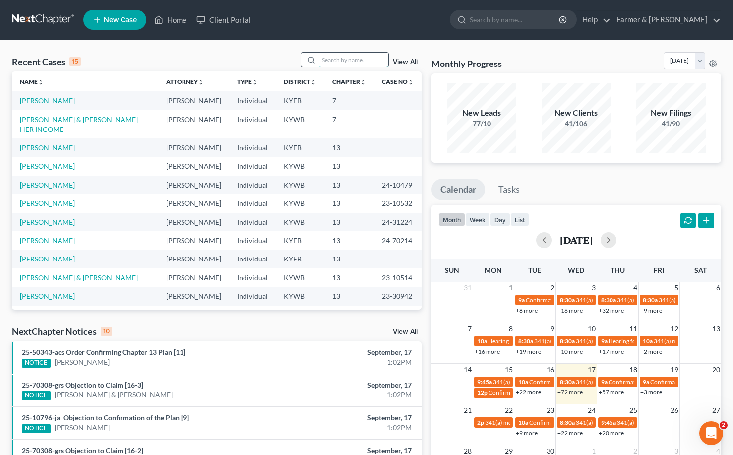
click at [377, 64] on input "search" at bounding box center [353, 60] width 69 height 14
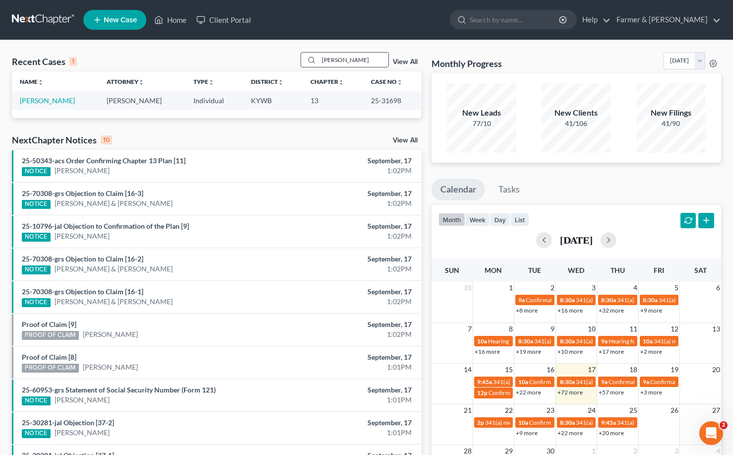
type input "[PERSON_NAME]"
click at [61, 102] on link "[PERSON_NAME]" at bounding box center [47, 100] width 55 height 8
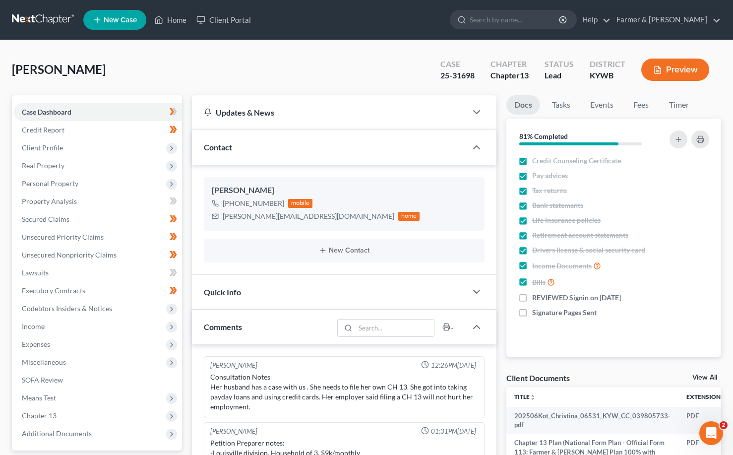
scroll to position [190, 0]
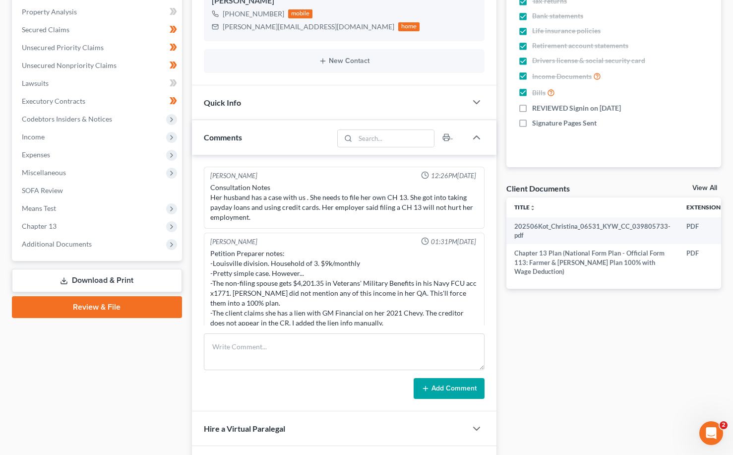
click at [59, 254] on div "Case Dashboard Payments Invoices Payments Payments Credit Report Client Profile…" at bounding box center [97, 83] width 170 height 355
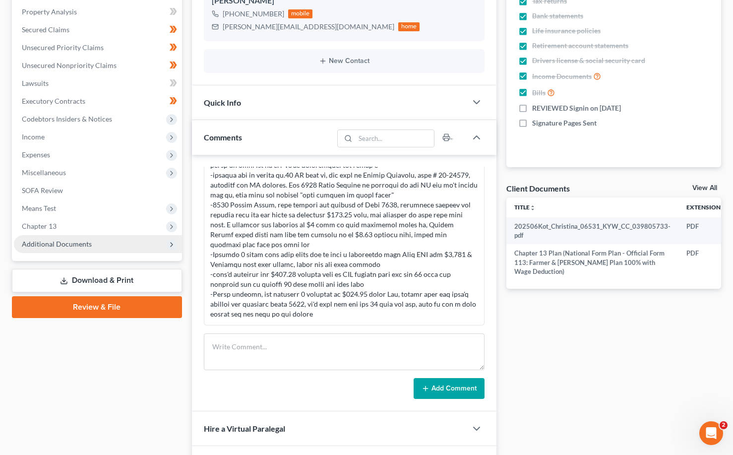
click at [56, 250] on span "Additional Documents" at bounding box center [98, 244] width 168 height 18
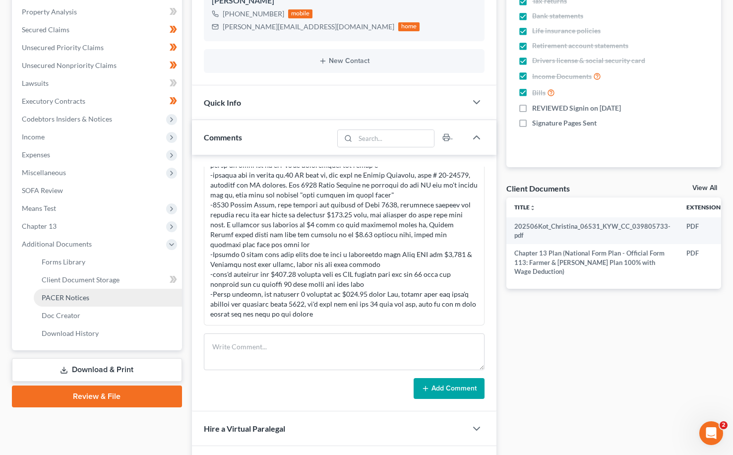
click at [67, 292] on link "PACER Notices" at bounding box center [108, 298] width 148 height 18
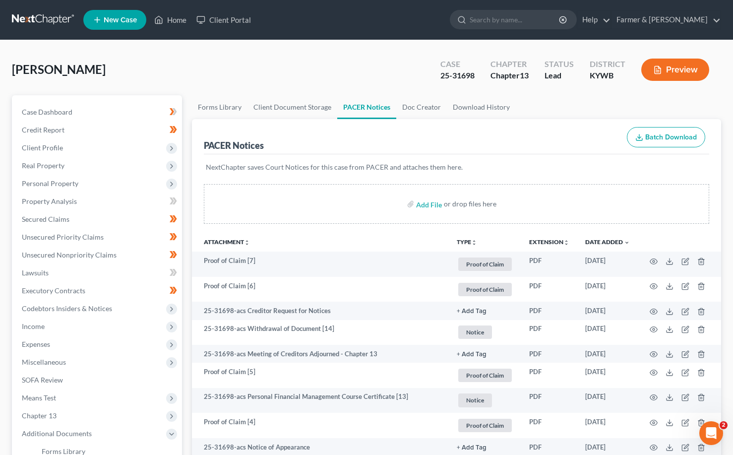
click at [41, 20] on link at bounding box center [44, 20] width 64 height 18
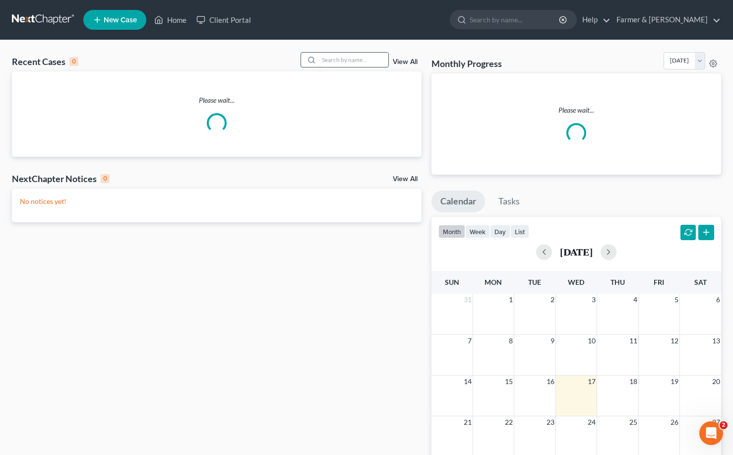
drag, startPoint x: 360, startPoint y: 68, endPoint x: 372, endPoint y: 62, distance: 14.0
click at [363, 66] on div "Recent Cases 0 View All" at bounding box center [217, 61] width 410 height 19
click at [374, 61] on input "search" at bounding box center [353, 60] width 69 height 14
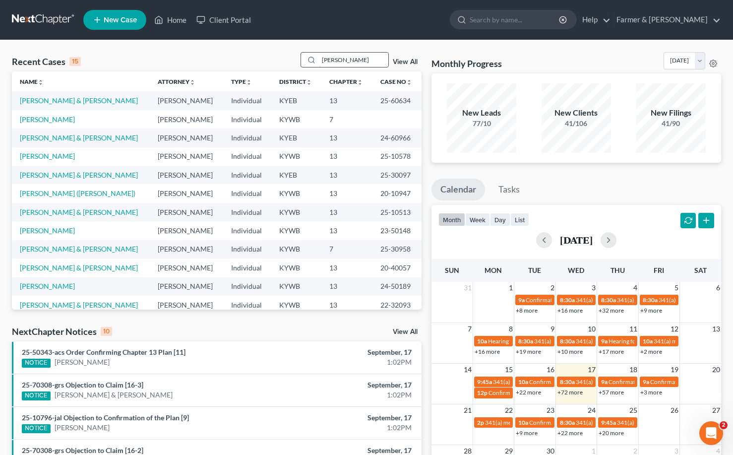
type input "[PERSON_NAME]"
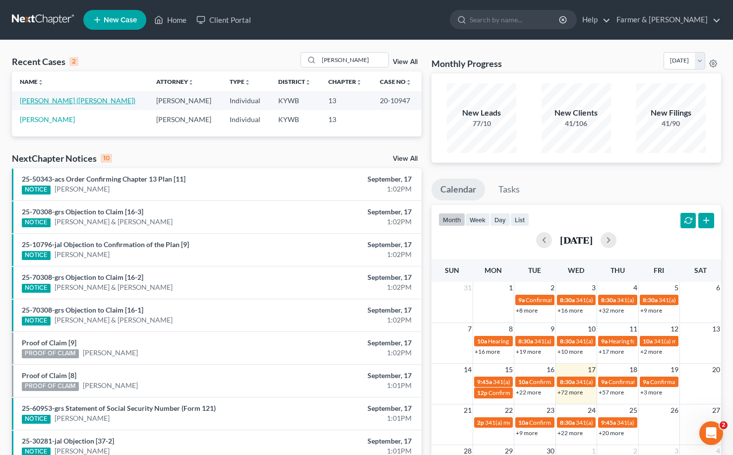
click at [68, 100] on link "Cobb, Angela (Phoenix Padme)" at bounding box center [78, 100] width 116 height 8
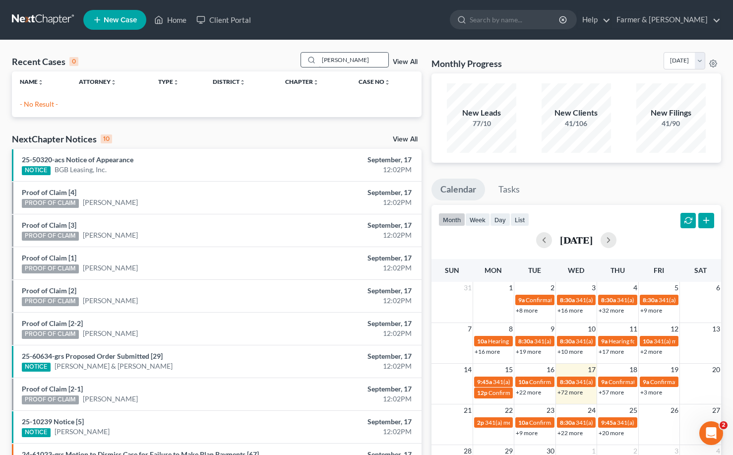
click at [355, 58] on input "[PERSON_NAME]" at bounding box center [353, 60] width 69 height 14
type input "[PERSON_NAME]"
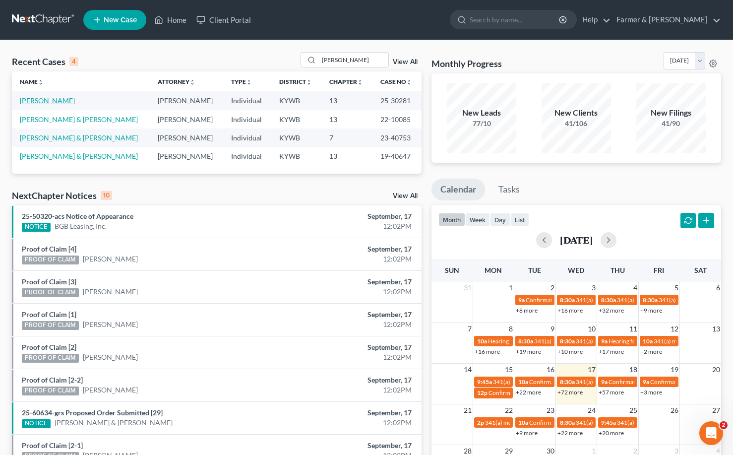
click at [47, 102] on link "[PERSON_NAME]" at bounding box center [47, 100] width 55 height 8
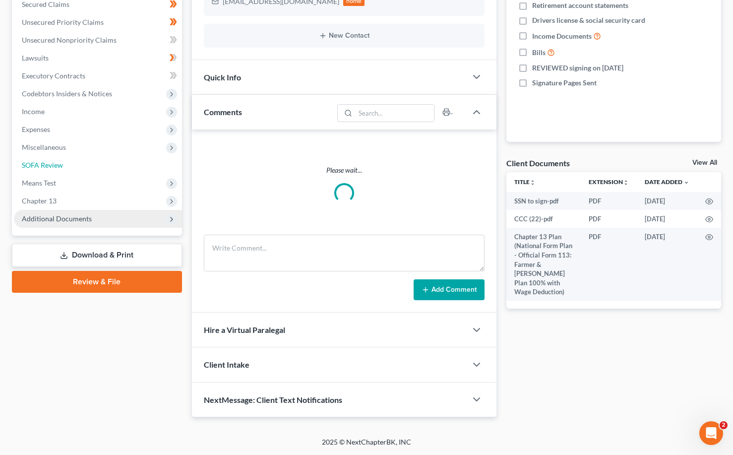
click at [47, 169] on span "SOFA Review" at bounding box center [42, 165] width 41 height 8
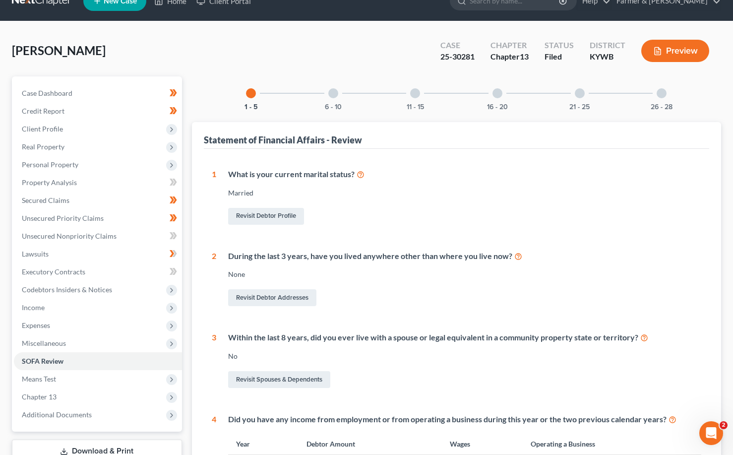
scroll to position [149, 0]
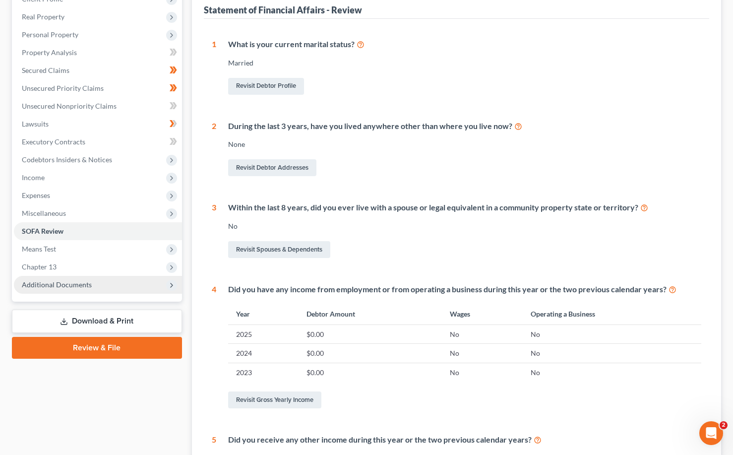
click at [54, 280] on span "Additional Documents" at bounding box center [57, 284] width 70 height 8
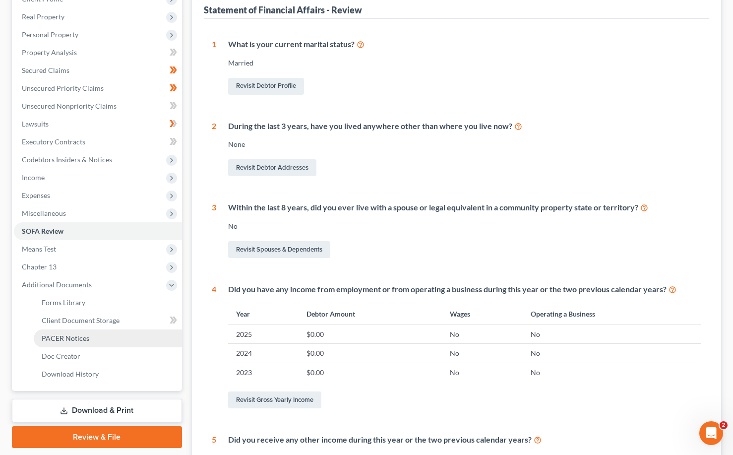
click at [84, 341] on span "PACER Notices" at bounding box center [66, 338] width 48 height 8
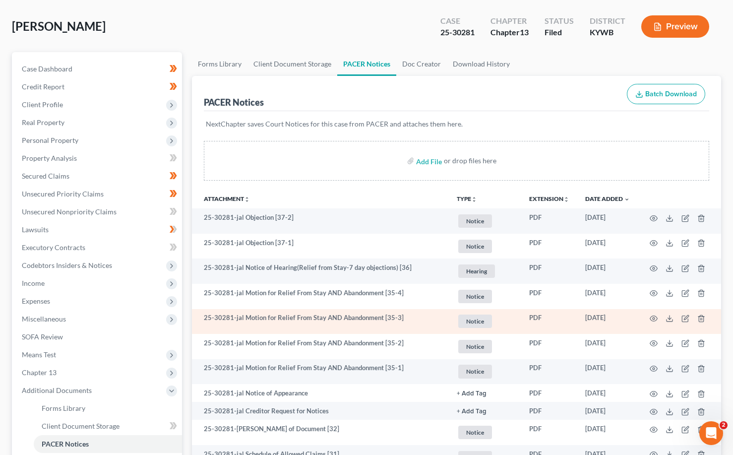
scroll to position [99, 0]
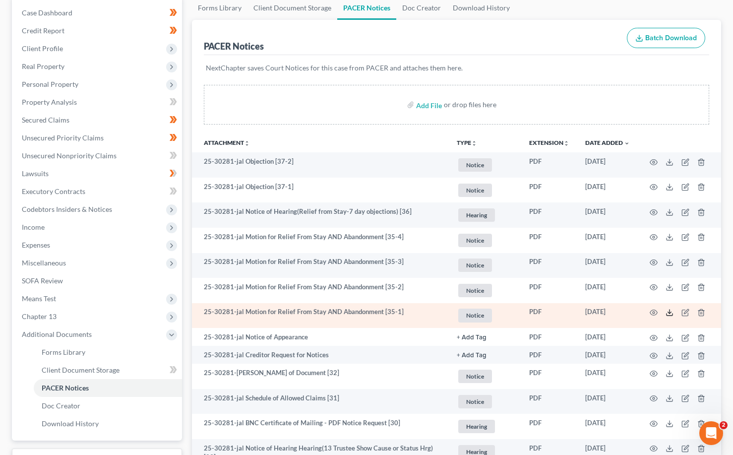
click at [666, 315] on icon at bounding box center [670, 313] width 8 height 8
